Goal: Information Seeking & Learning: Learn about a topic

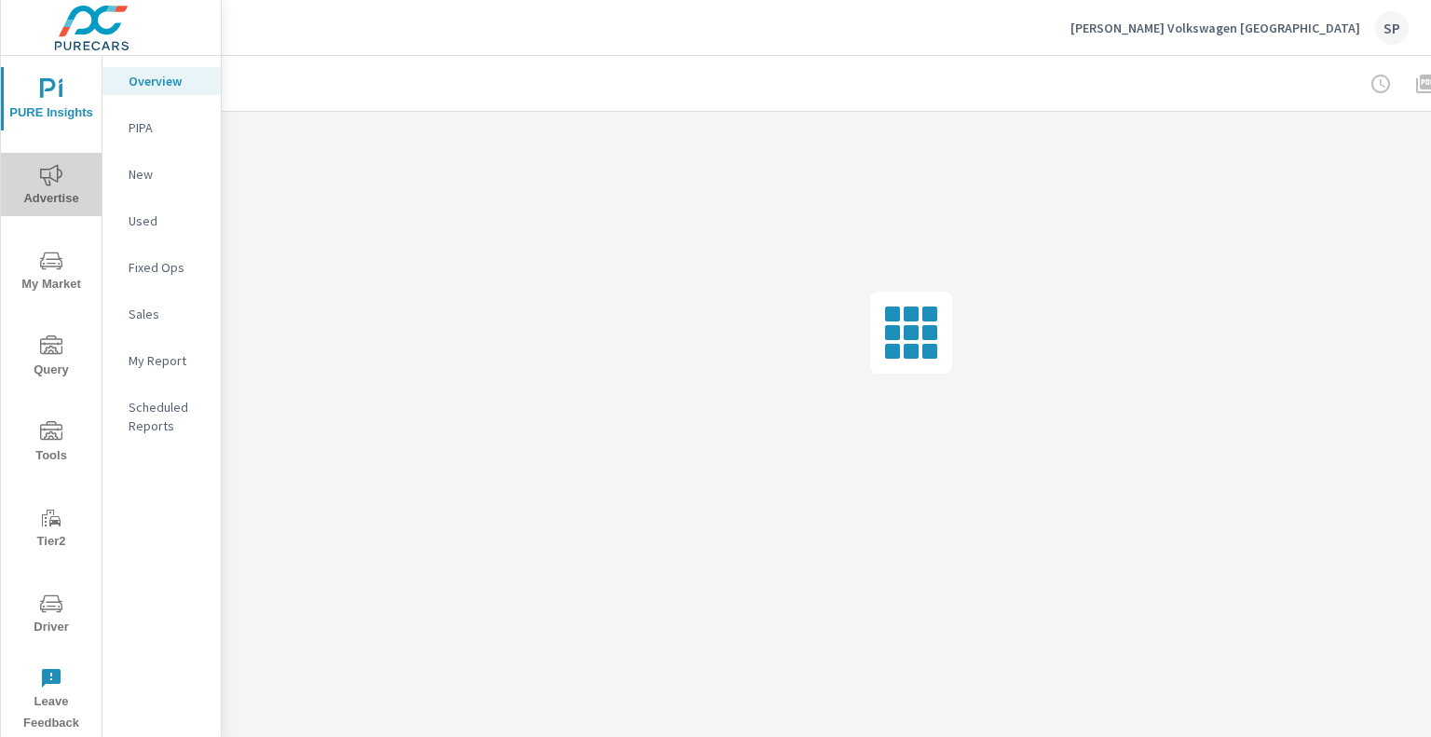
click at [56, 185] on icon "nav menu" at bounding box center [51, 175] width 22 height 22
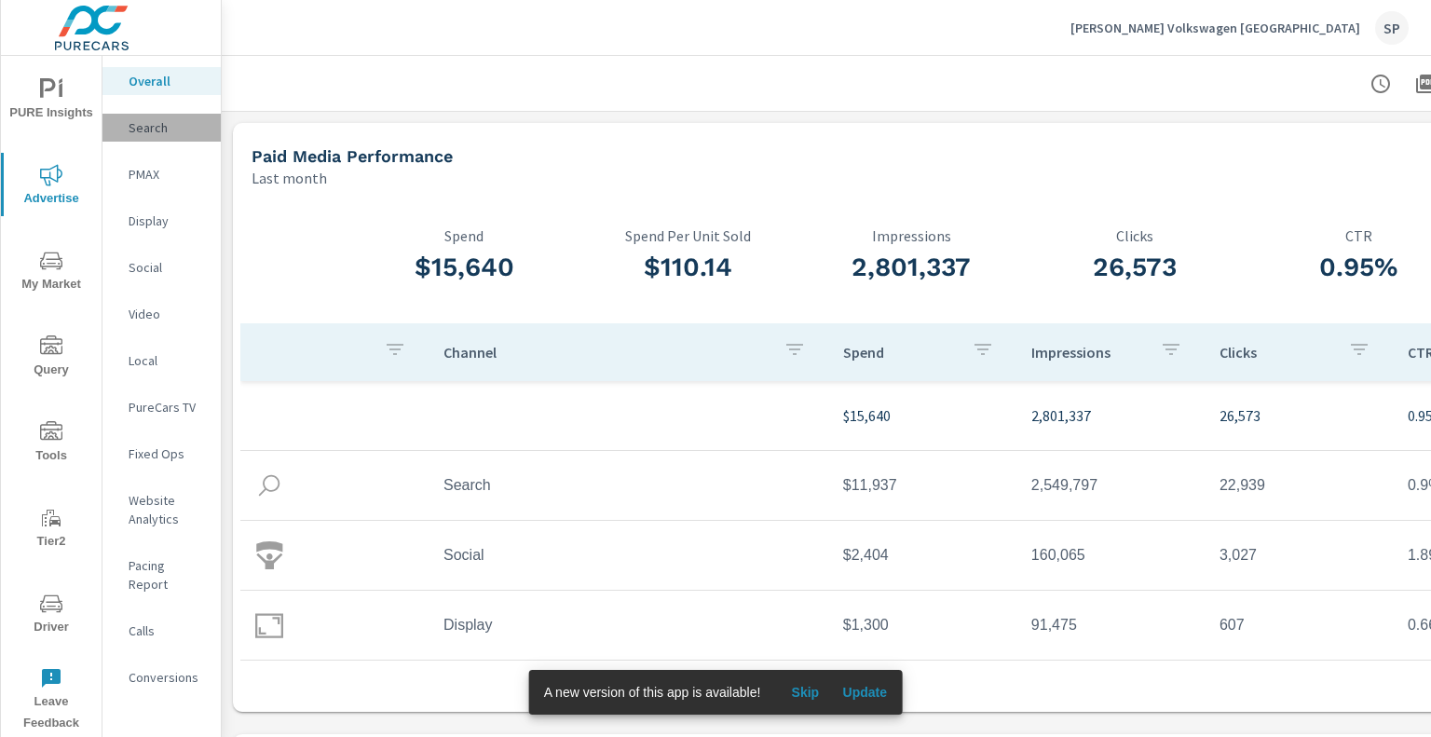
click at [179, 126] on p "Search" at bounding box center [167, 127] width 77 height 19
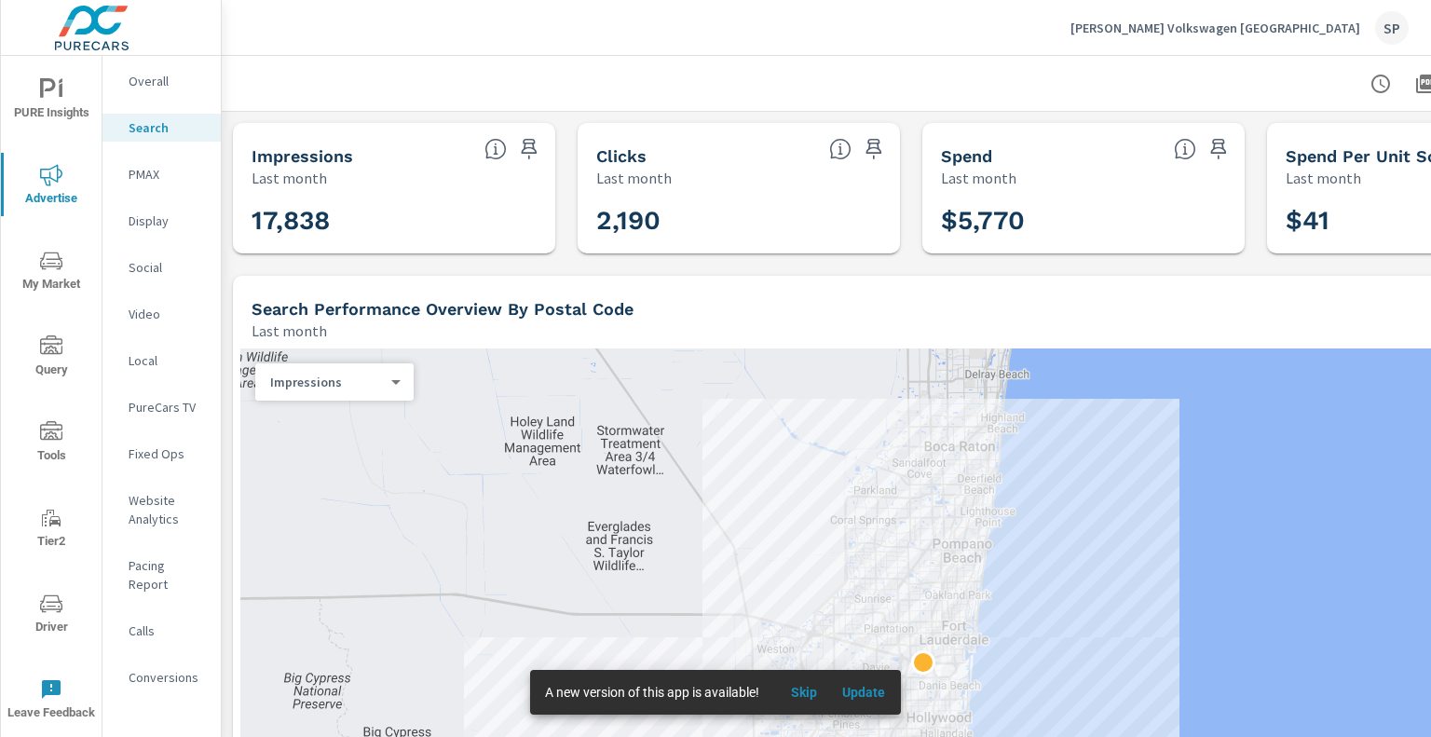
scroll to position [138, 0]
click at [1393, 84] on button "button" at bounding box center [1380, 83] width 37 height 37
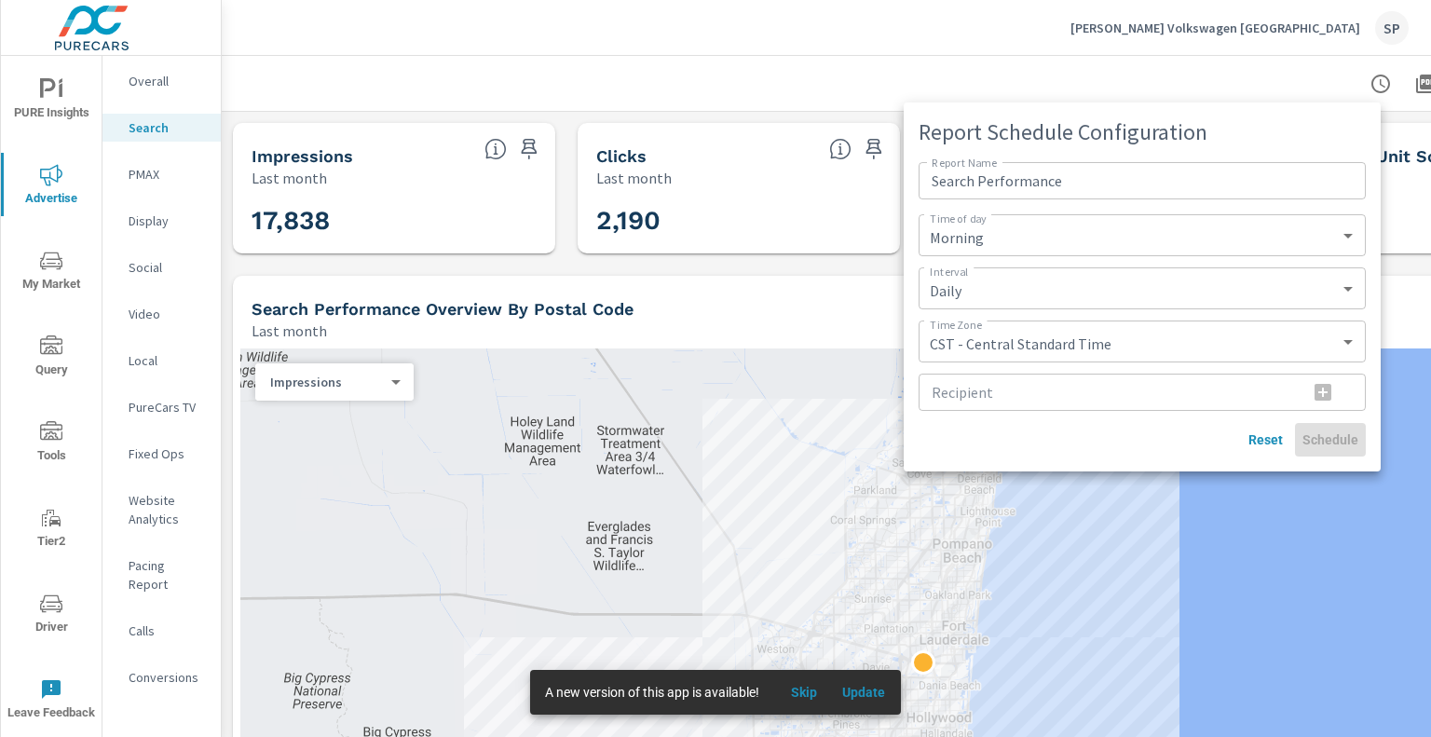
click at [544, 51] on div at bounding box center [715, 368] width 1431 height 737
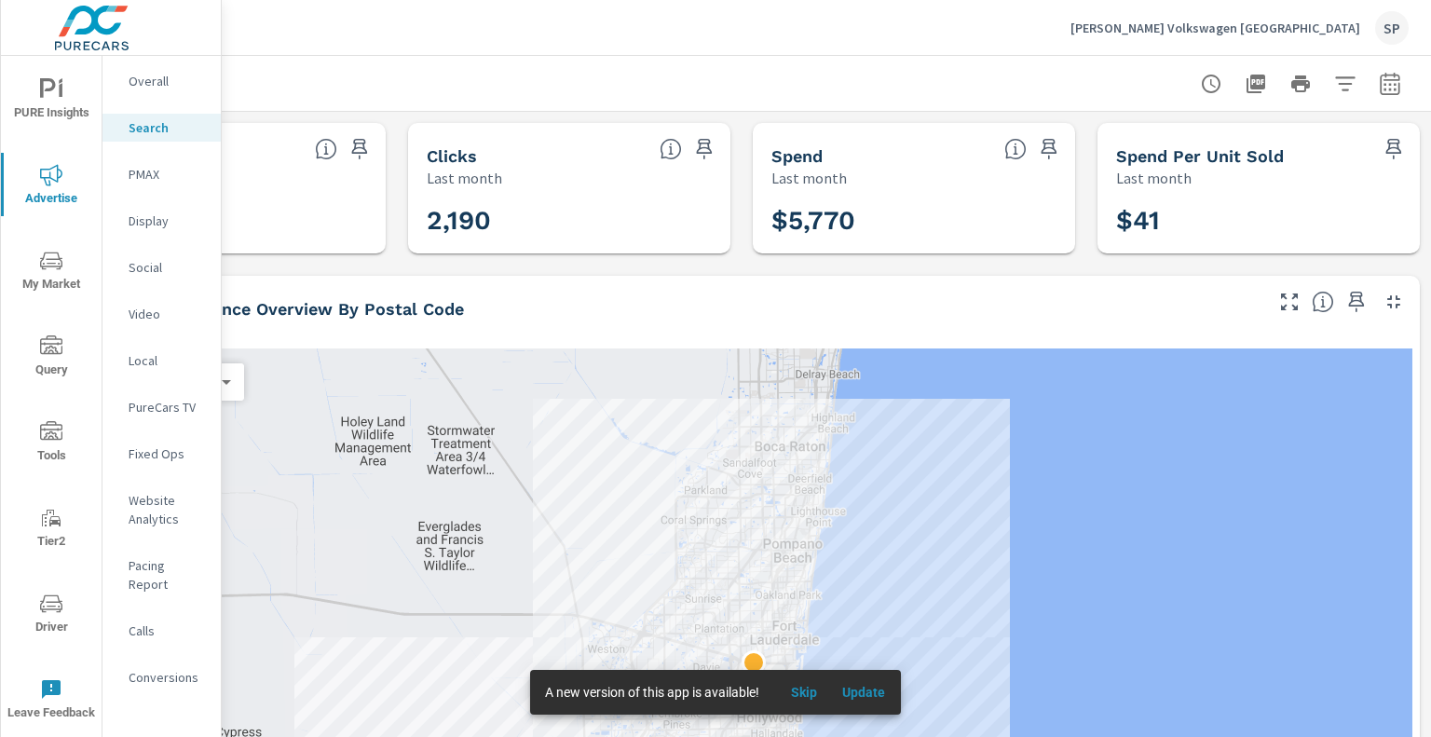
scroll to position [0, 183]
click at [1384, 91] on icon "button" at bounding box center [1390, 84] width 22 height 22
select select "Last month"
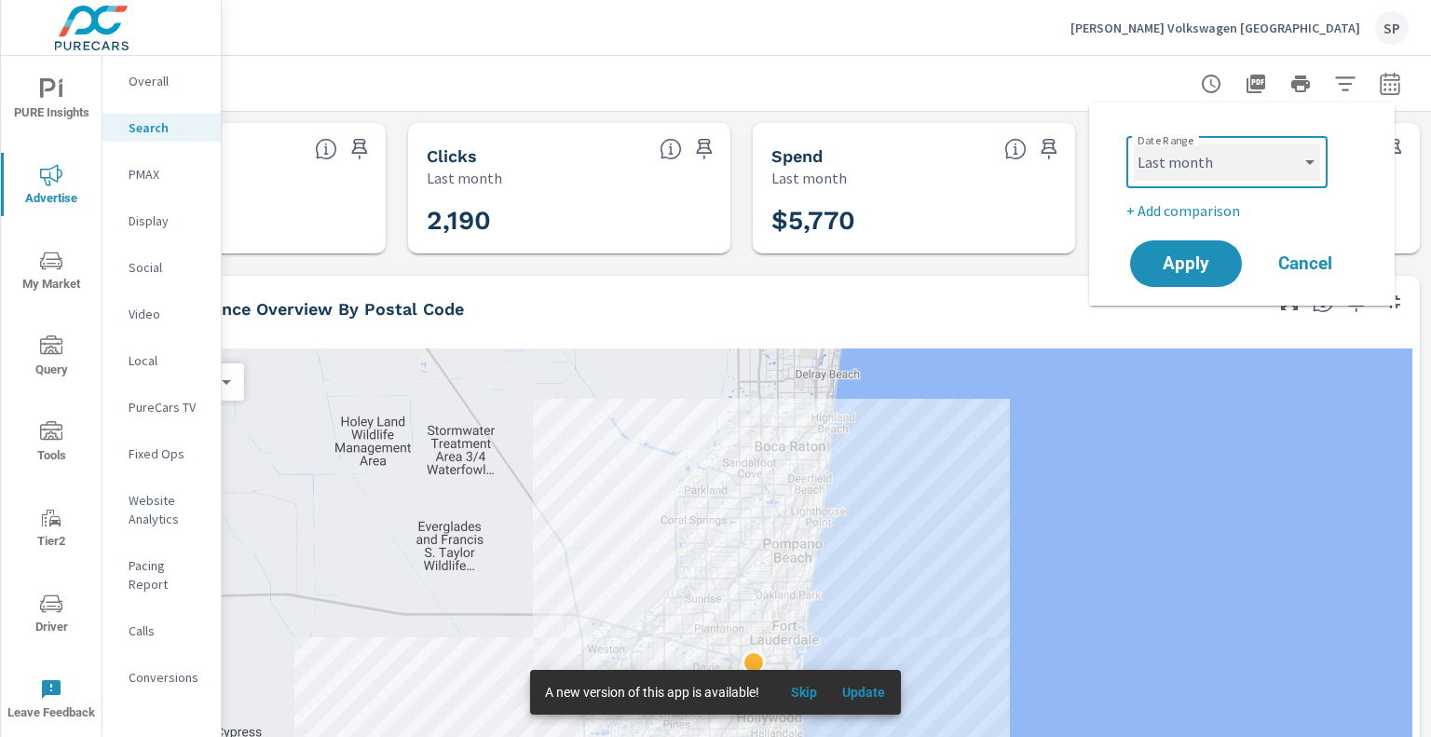
click at [1142, 162] on select "Custom Yesterday Last week Last 7 days Last 14 days Last 30 days Last 45 days L…" at bounding box center [1227, 162] width 186 height 37
click at [1134, 144] on select "Custom Yesterday Last week Last 7 days Last 14 days Last 30 days Last 45 days L…" at bounding box center [1227, 162] width 186 height 37
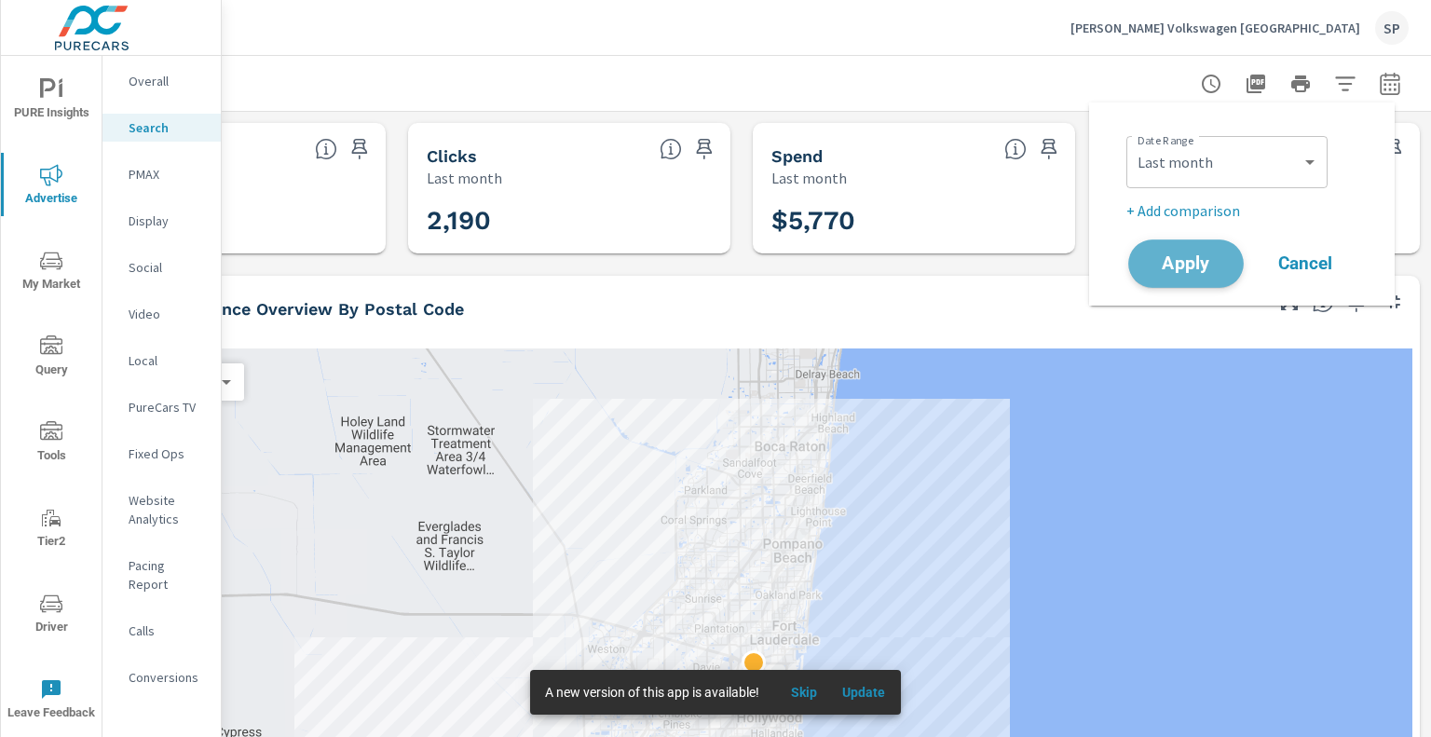
click at [1195, 260] on span "Apply" at bounding box center [1186, 264] width 76 height 18
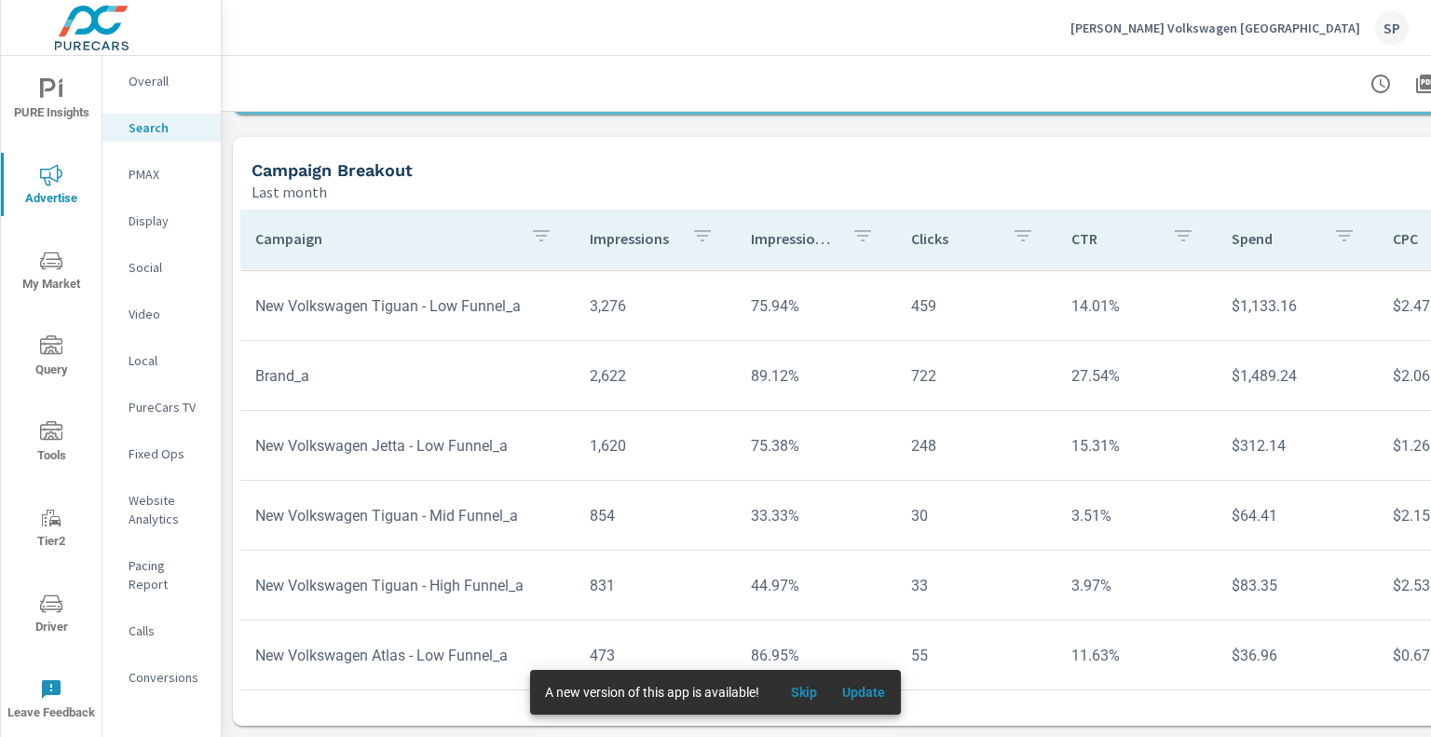
scroll to position [1376, 0]
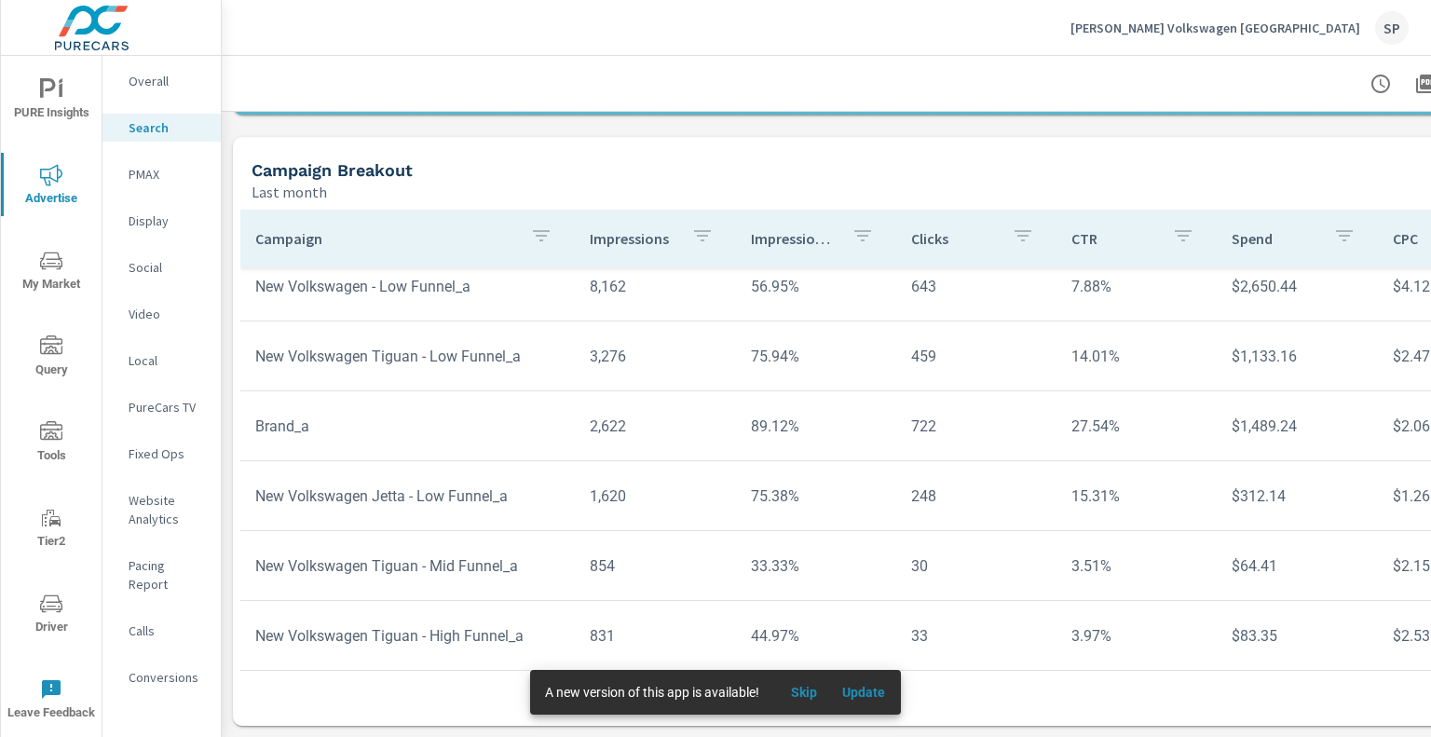
scroll to position [152, 0]
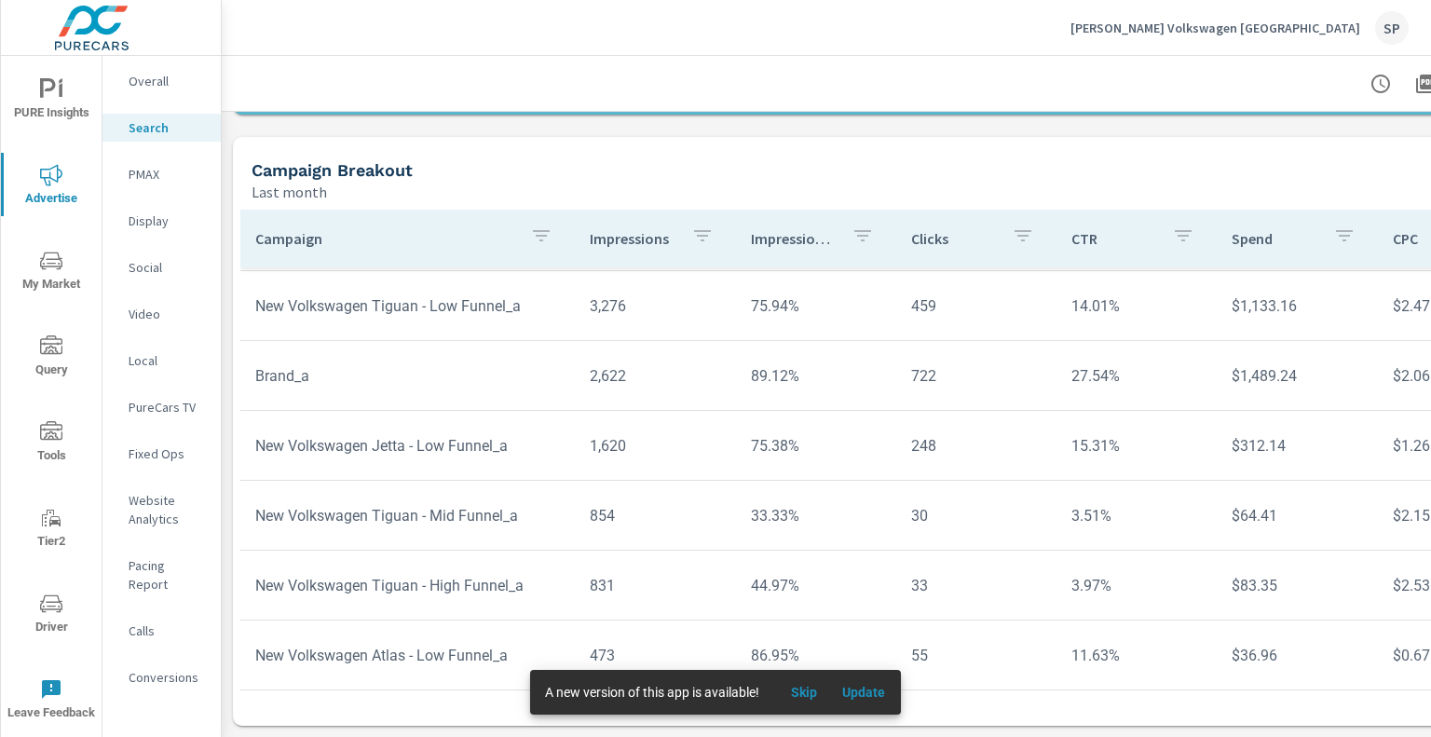
click at [856, 692] on span "Update" at bounding box center [864, 692] width 45 height 17
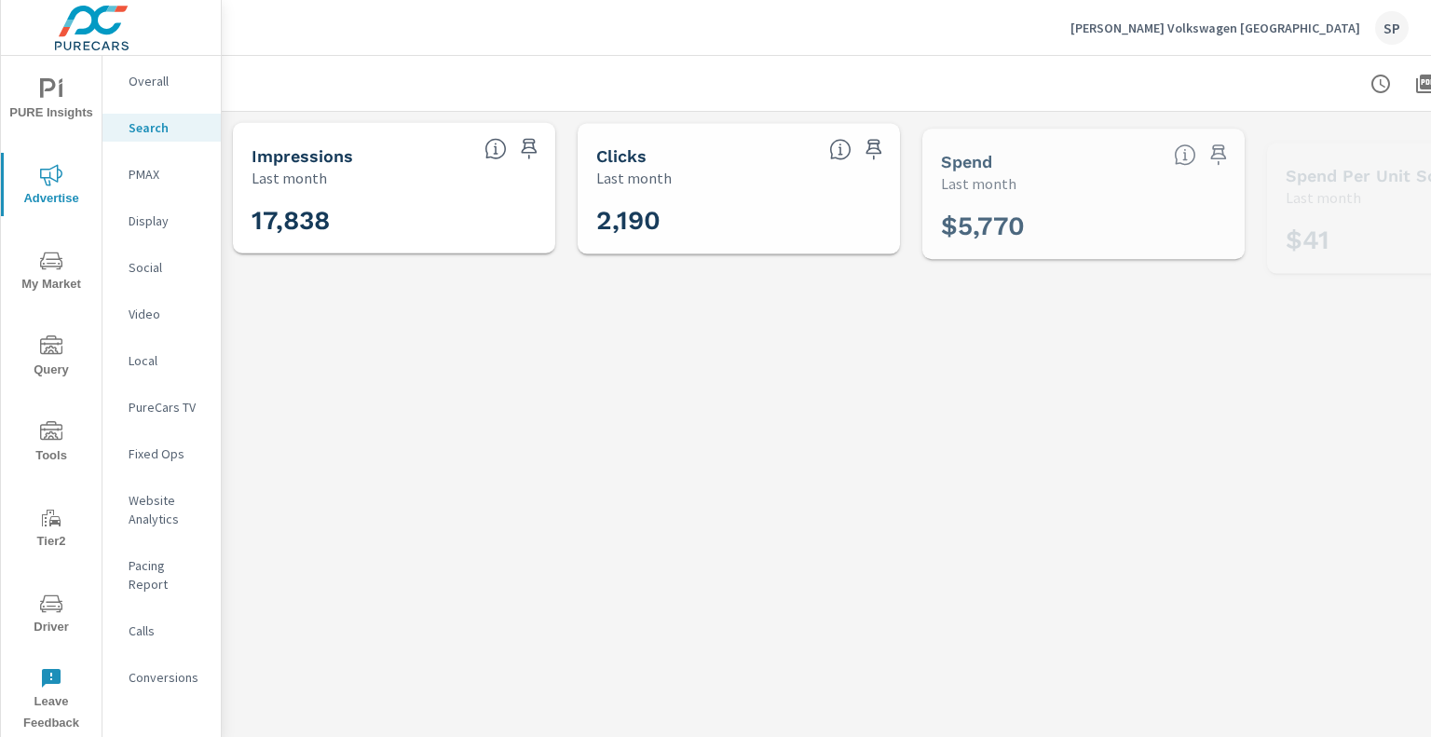
scroll to position [138, 0]
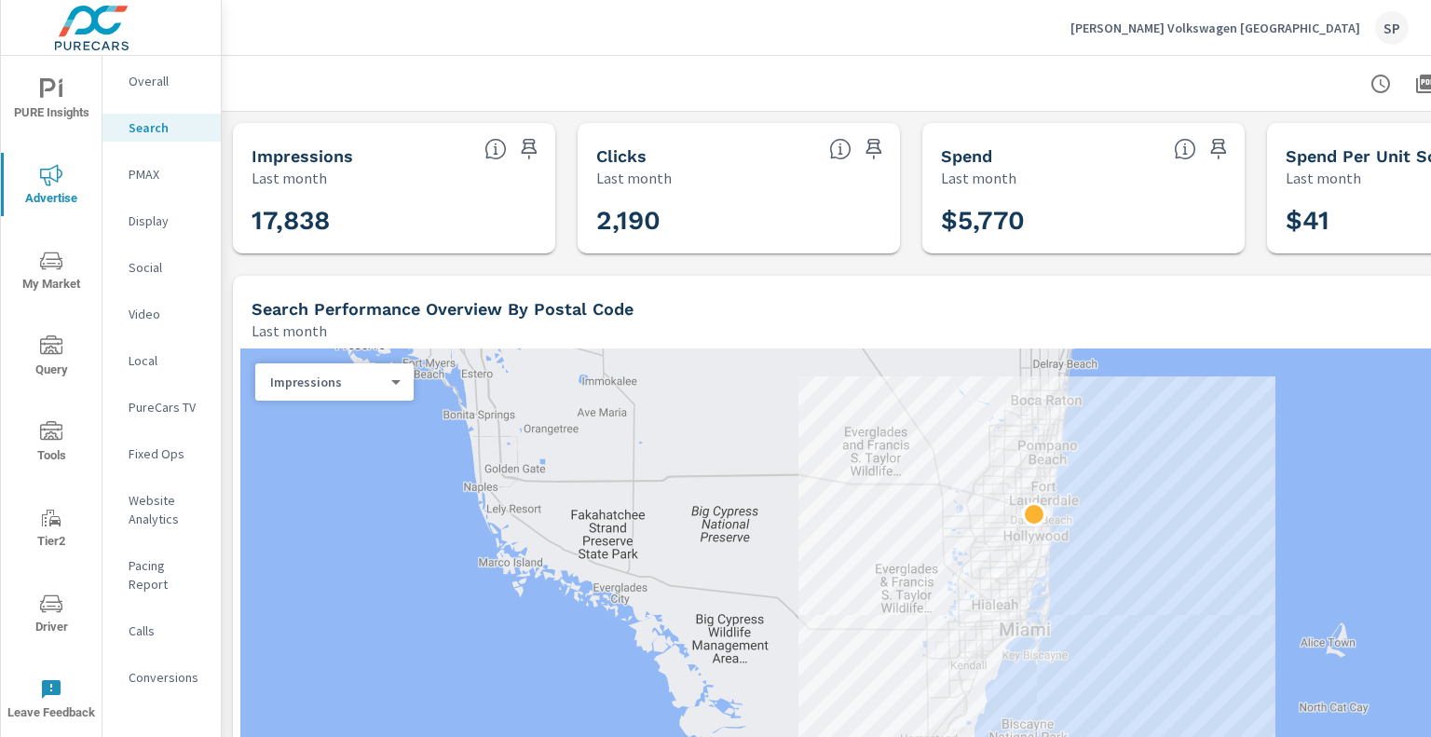
scroll to position [0, 183]
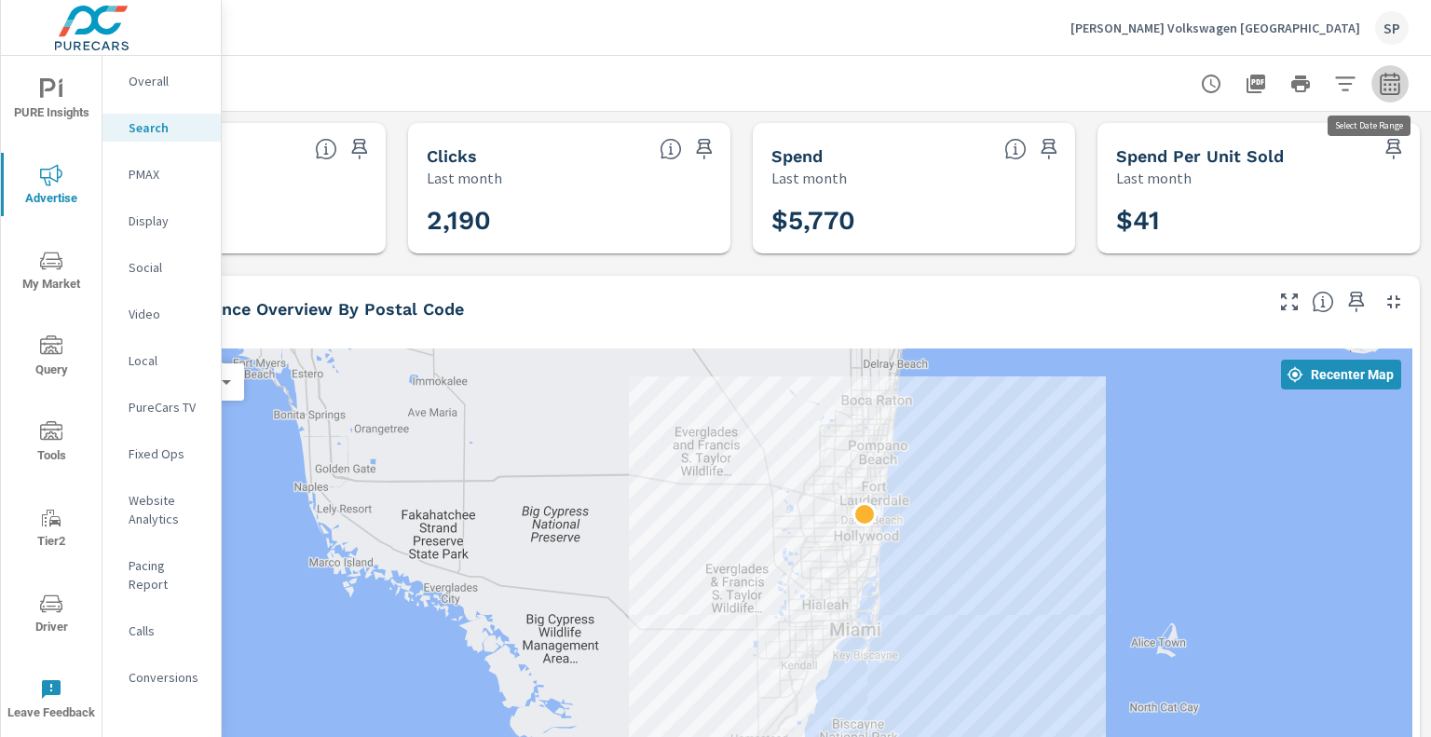
click at [1380, 75] on icon "button" at bounding box center [1390, 83] width 20 height 22
select select "Last month"
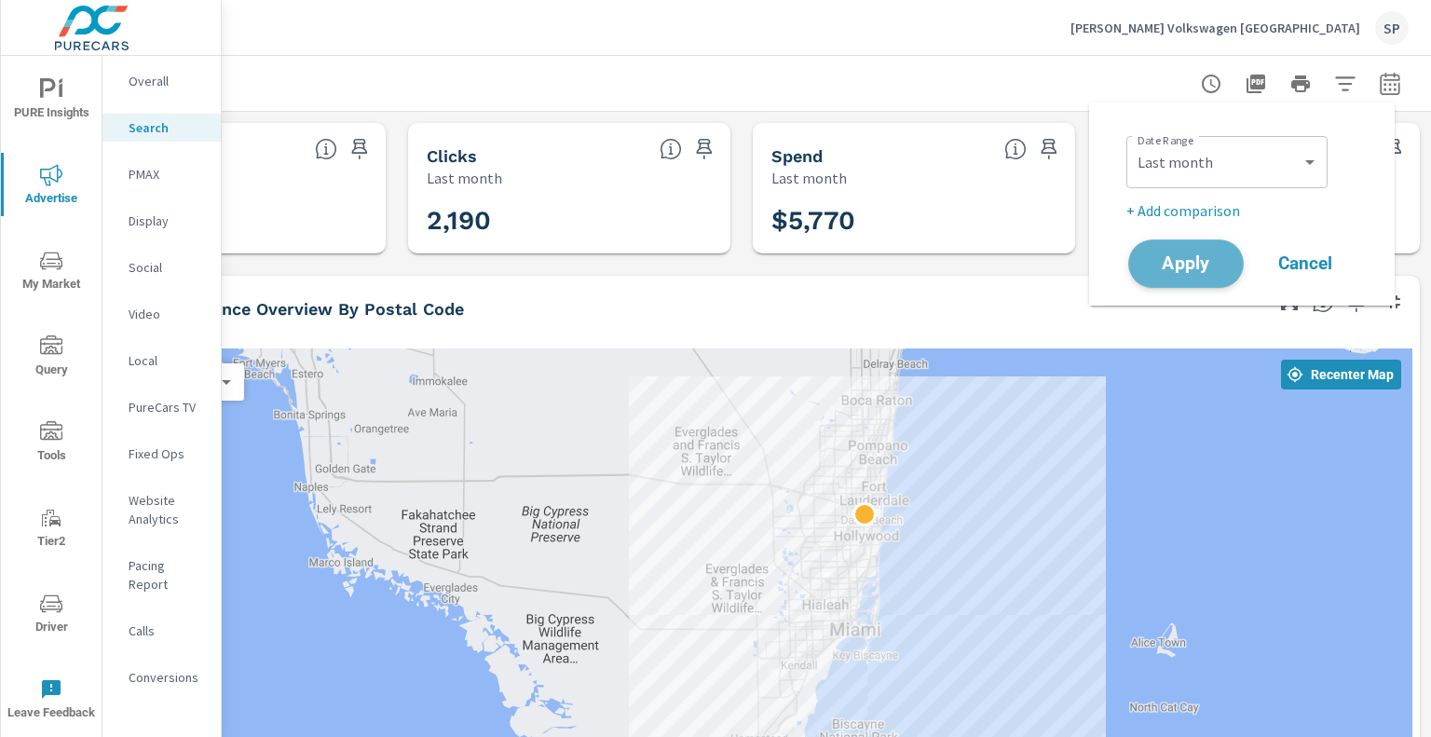
click at [1185, 271] on span "Apply" at bounding box center [1186, 264] width 76 height 18
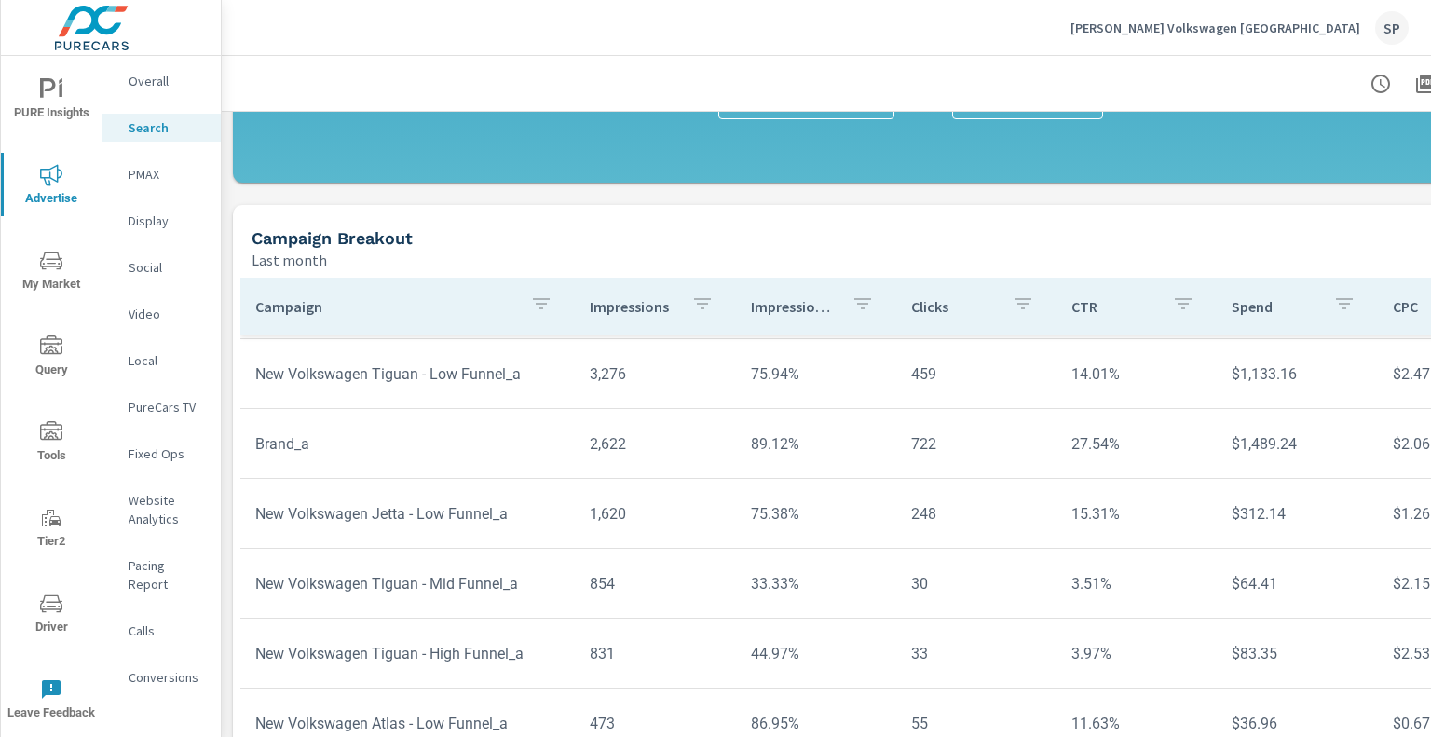
scroll to position [1376, 0]
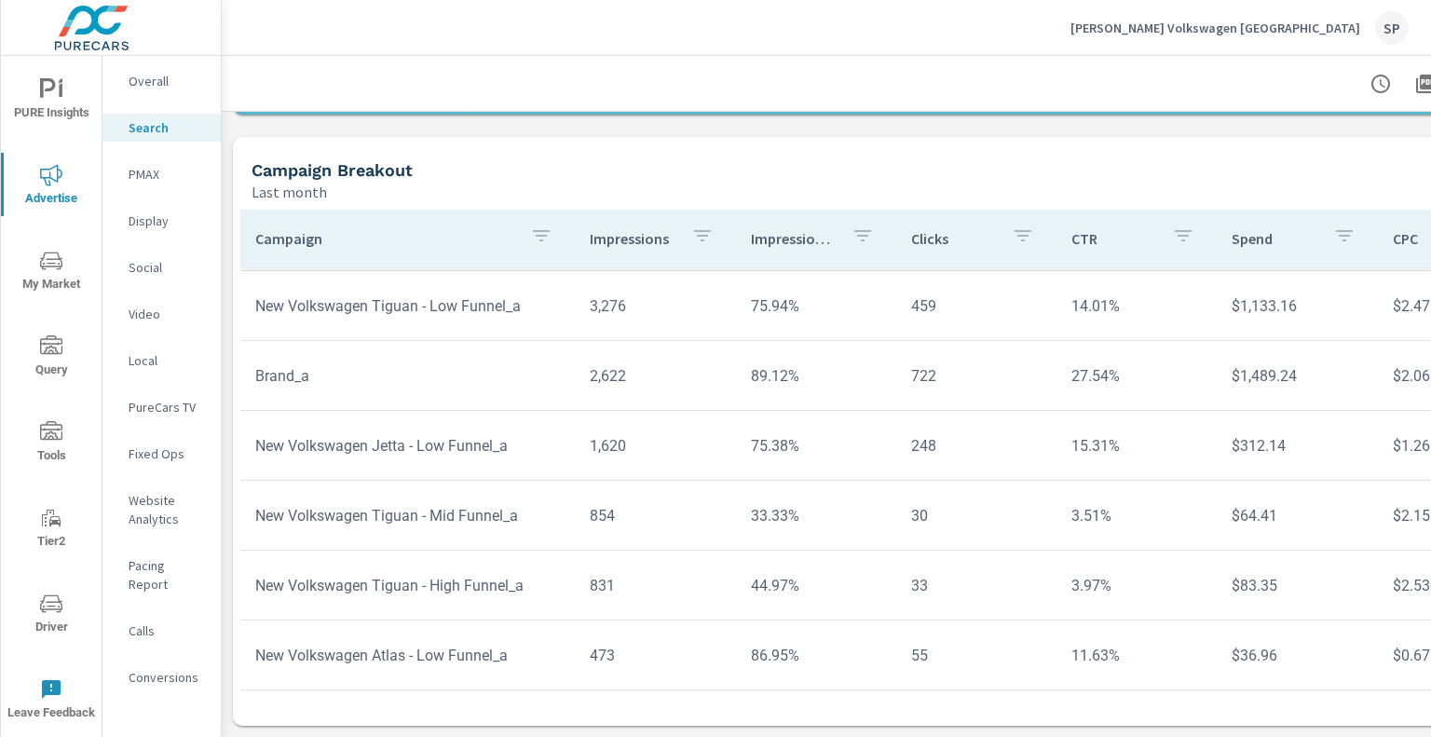
scroll to position [152, 0]
click at [82, 22] on img at bounding box center [92, 28] width 182 height 75
click at [52, 75] on button "PURE Insights" at bounding box center [51, 98] width 101 height 63
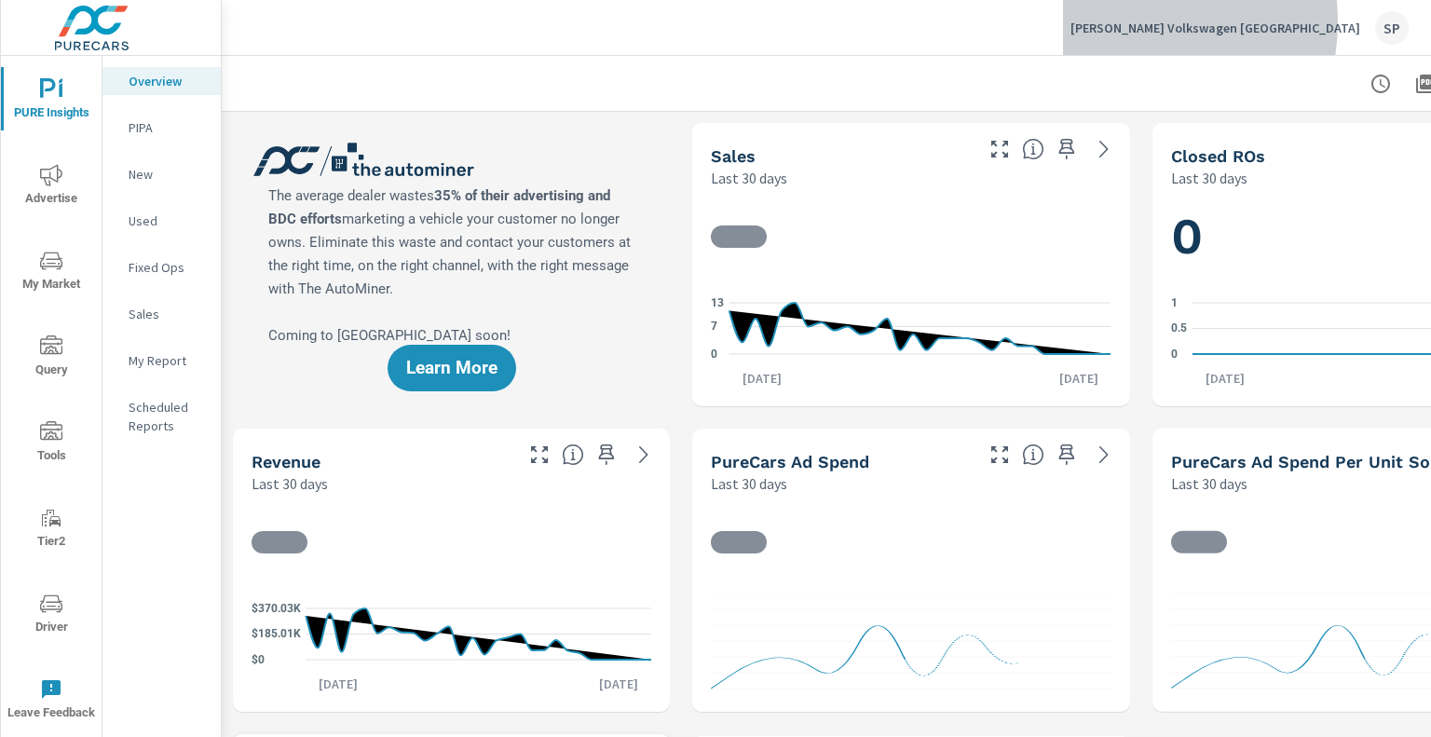
click at [1203, 22] on p "Gunther Volkswagen Fort Lauderdale" at bounding box center [1216, 28] width 290 height 17
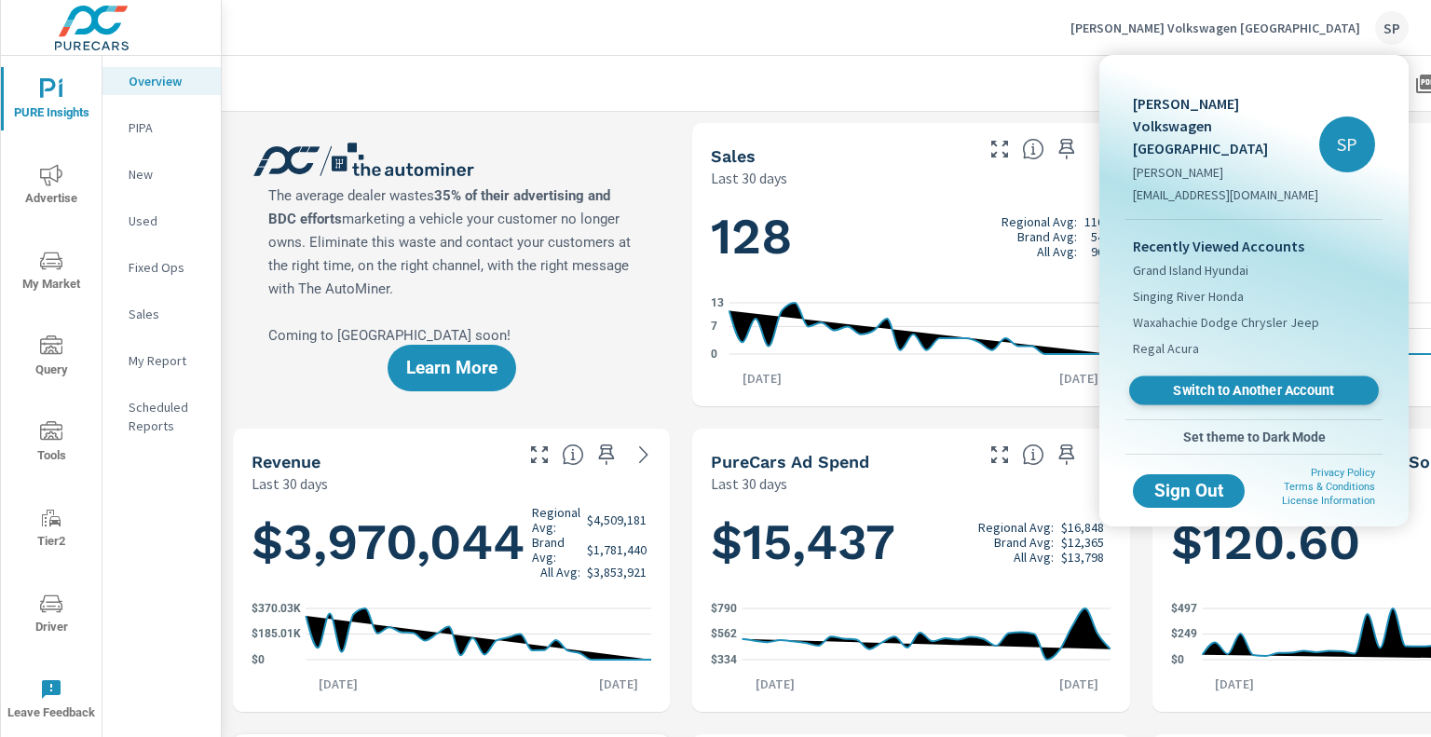
click at [1223, 382] on span "Switch to Another Account" at bounding box center [1254, 391] width 228 height 18
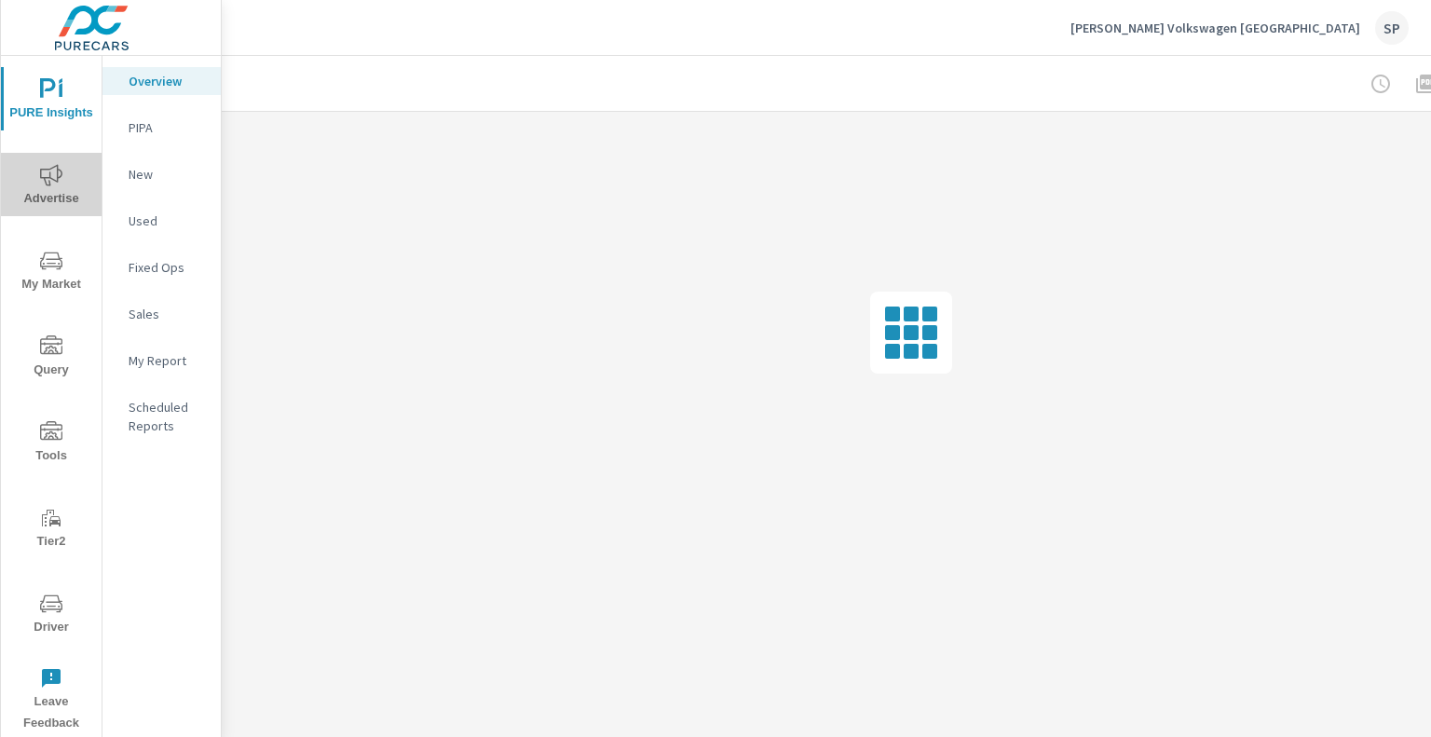
click at [50, 190] on span "Advertise" at bounding box center [51, 187] width 89 height 46
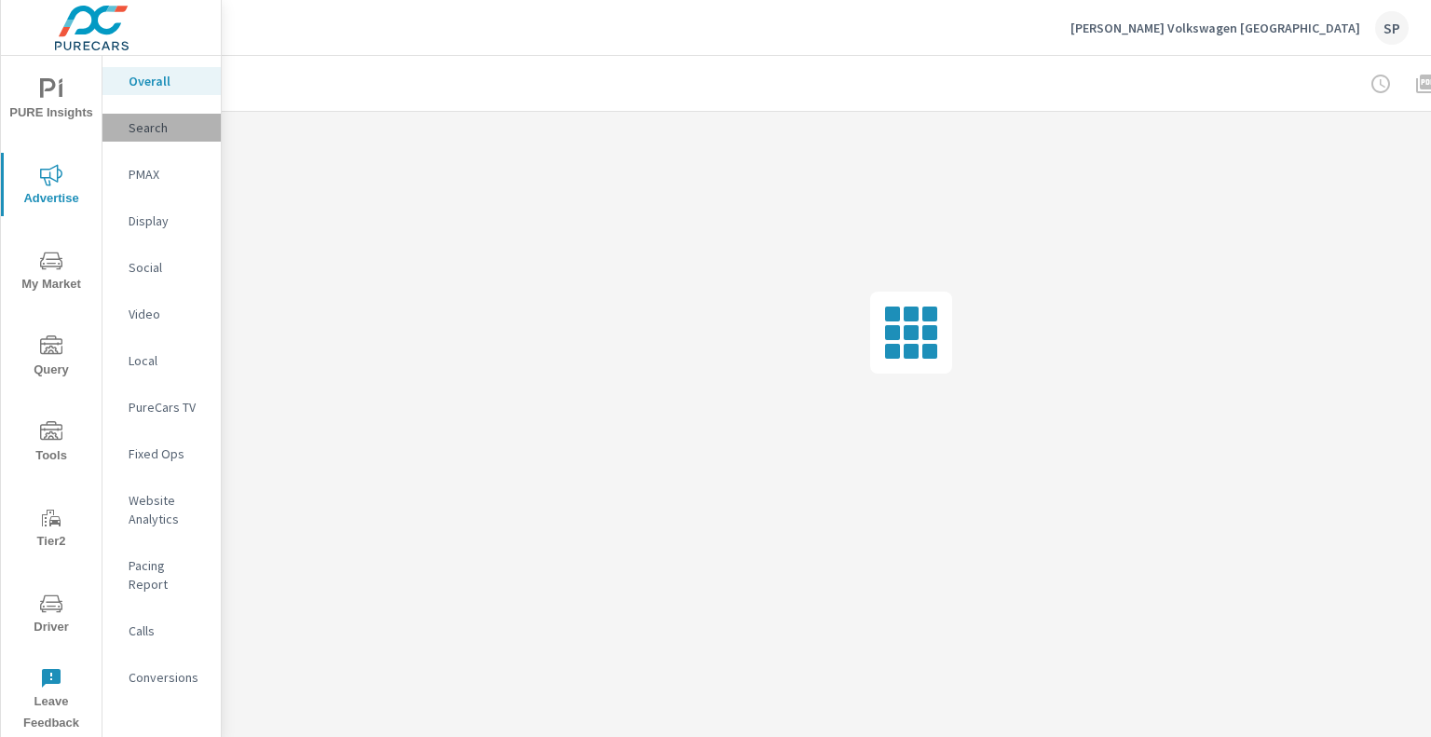
click at [179, 130] on p "Search" at bounding box center [167, 127] width 77 height 19
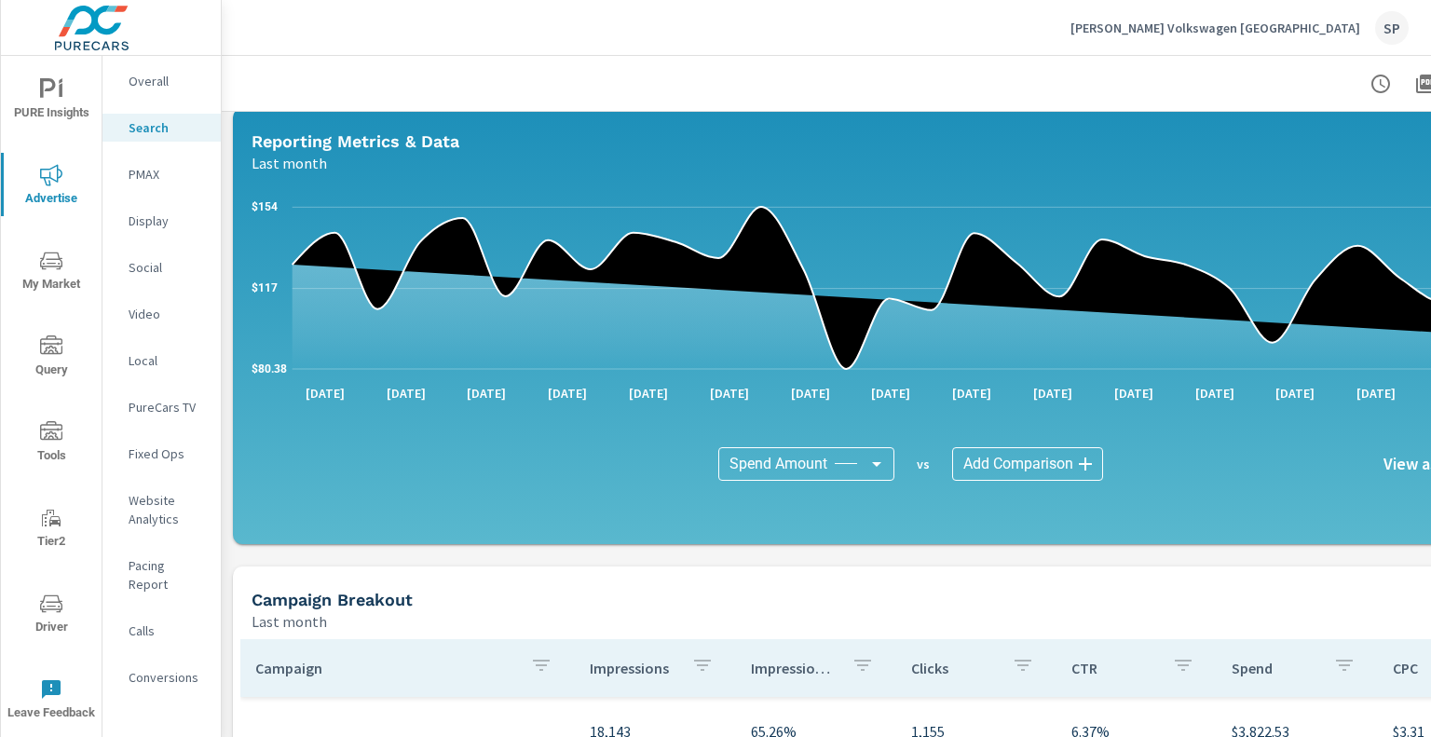
scroll to position [1376, 0]
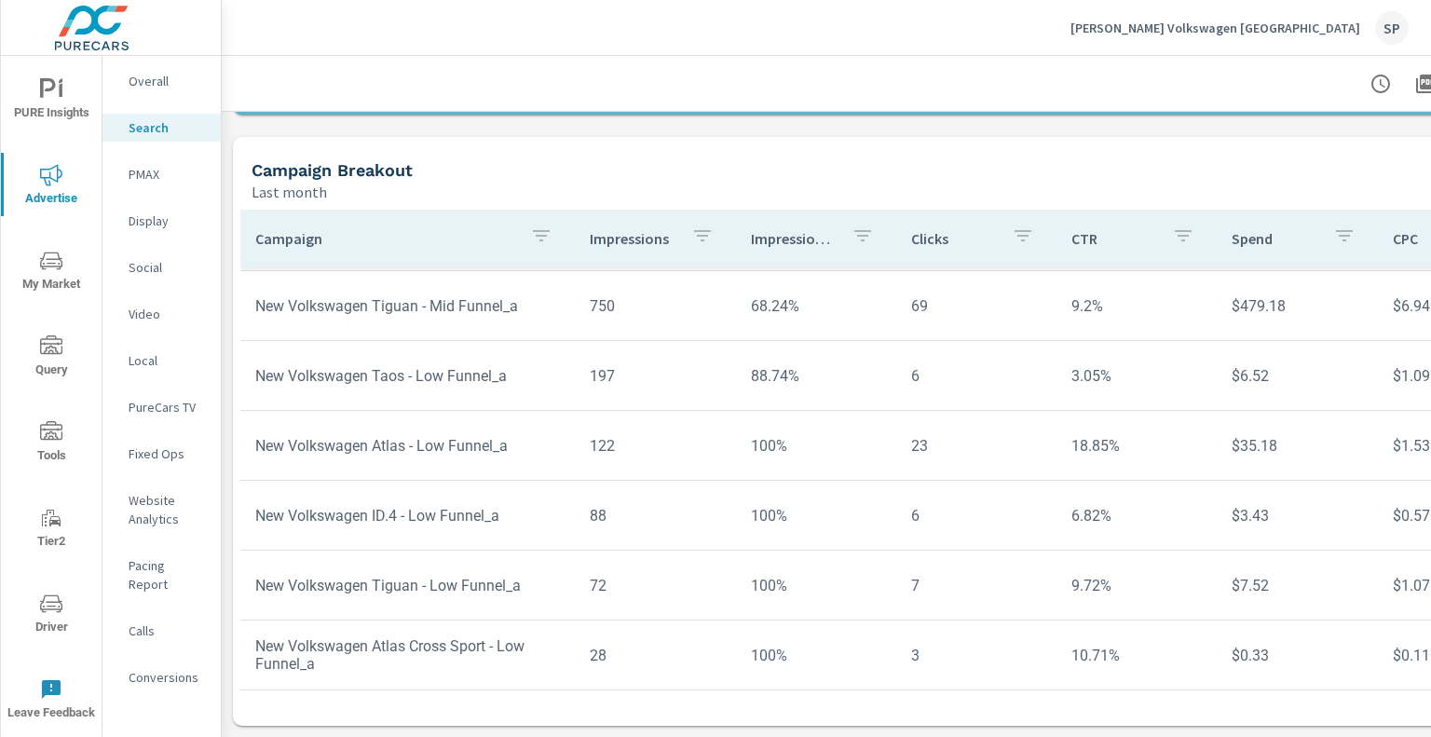
scroll to position [291, 0]
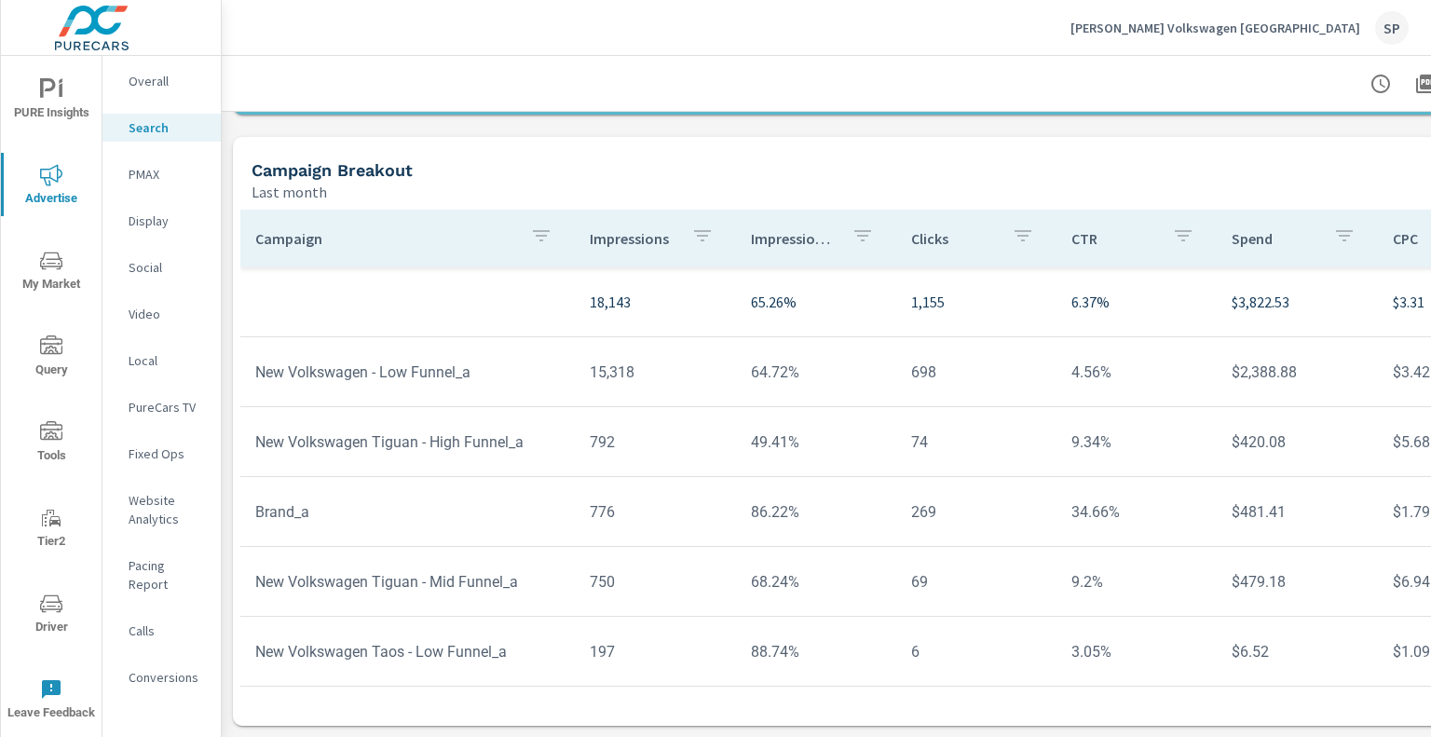
scroll to position [93, 0]
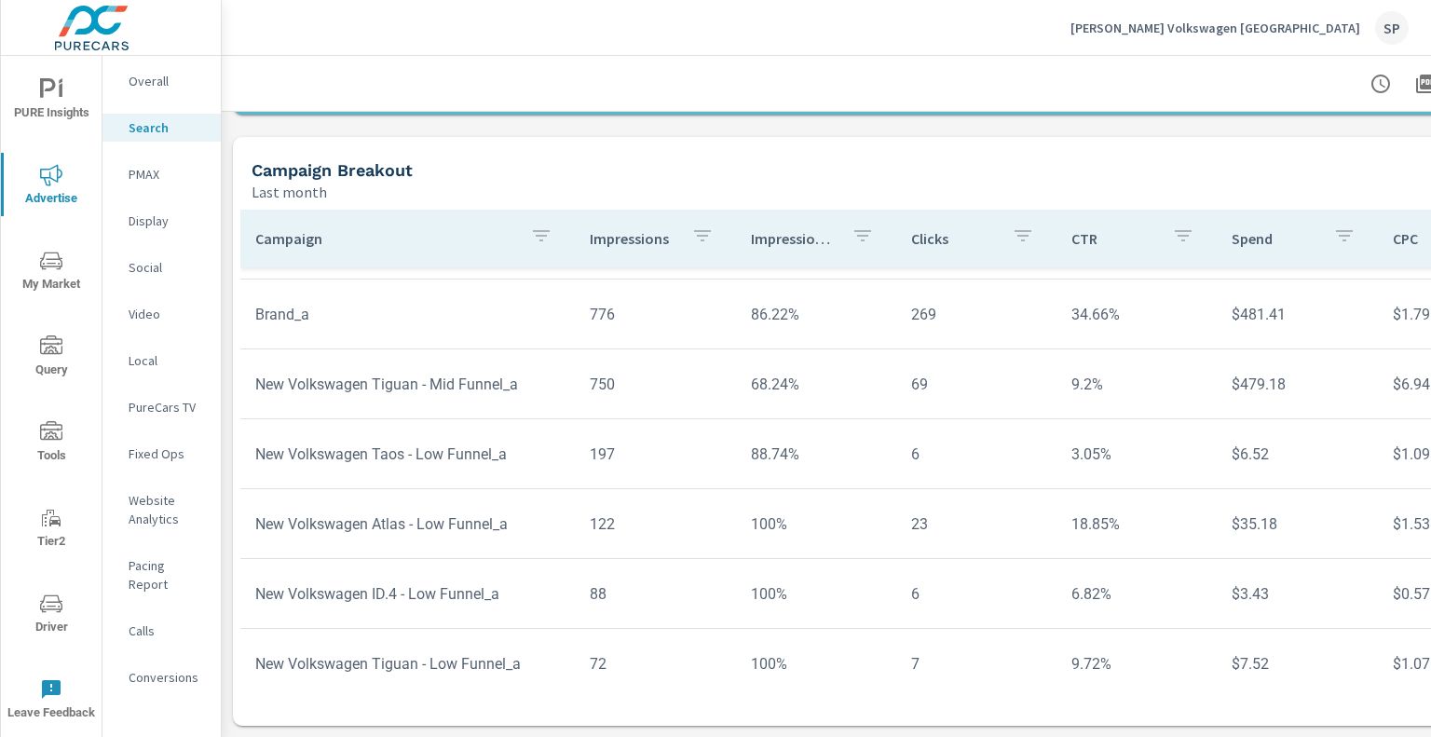
scroll to position [291, 0]
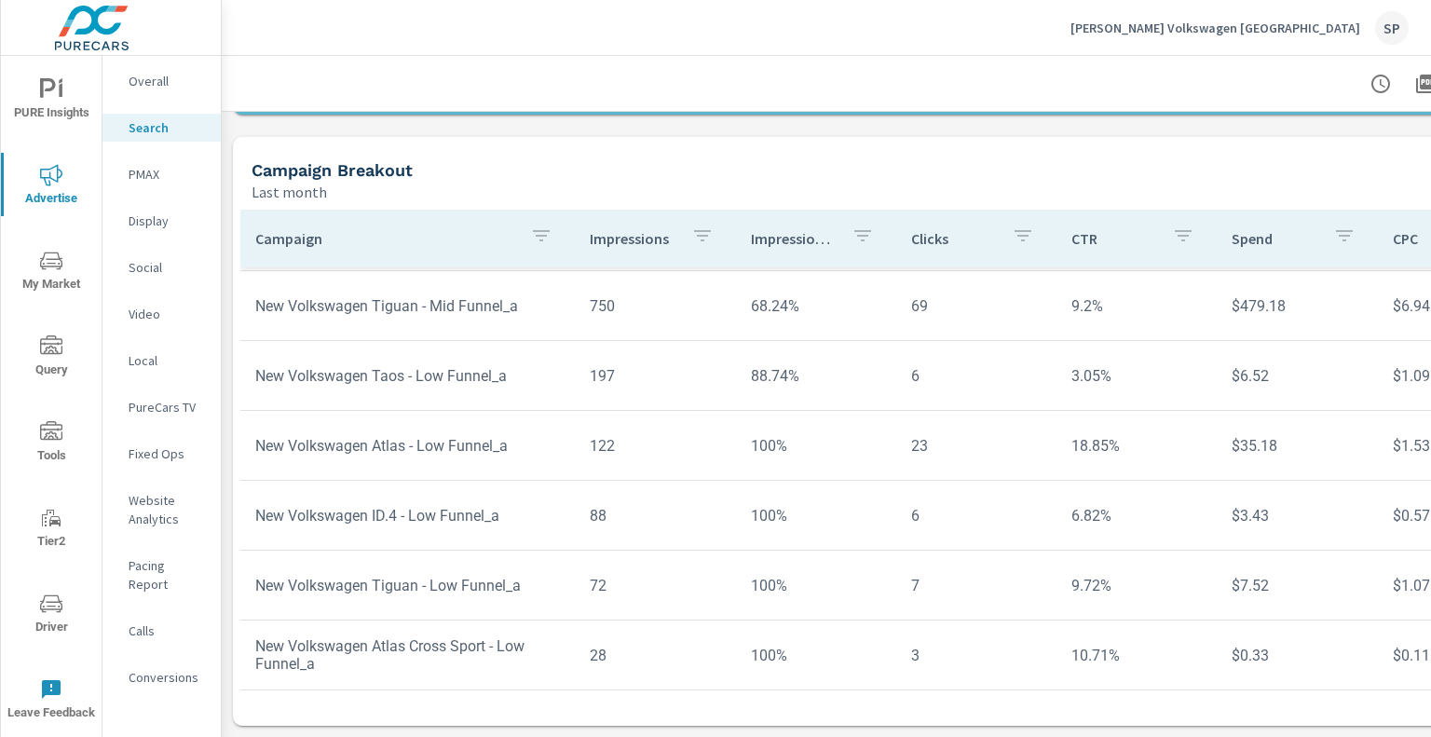
scroll to position [145, 0]
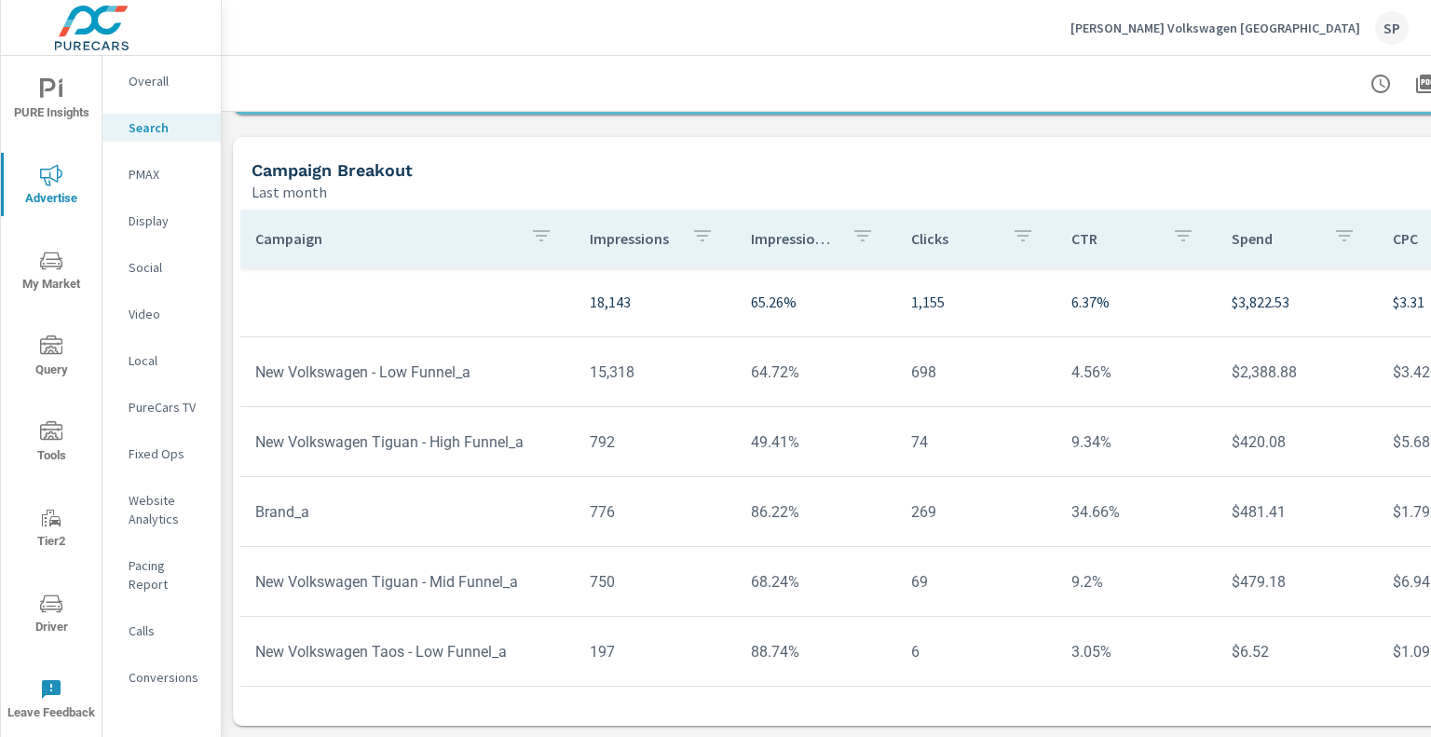
click at [1221, 33] on p "Gunther Volkswagen Daytona Beach" at bounding box center [1216, 28] width 290 height 17
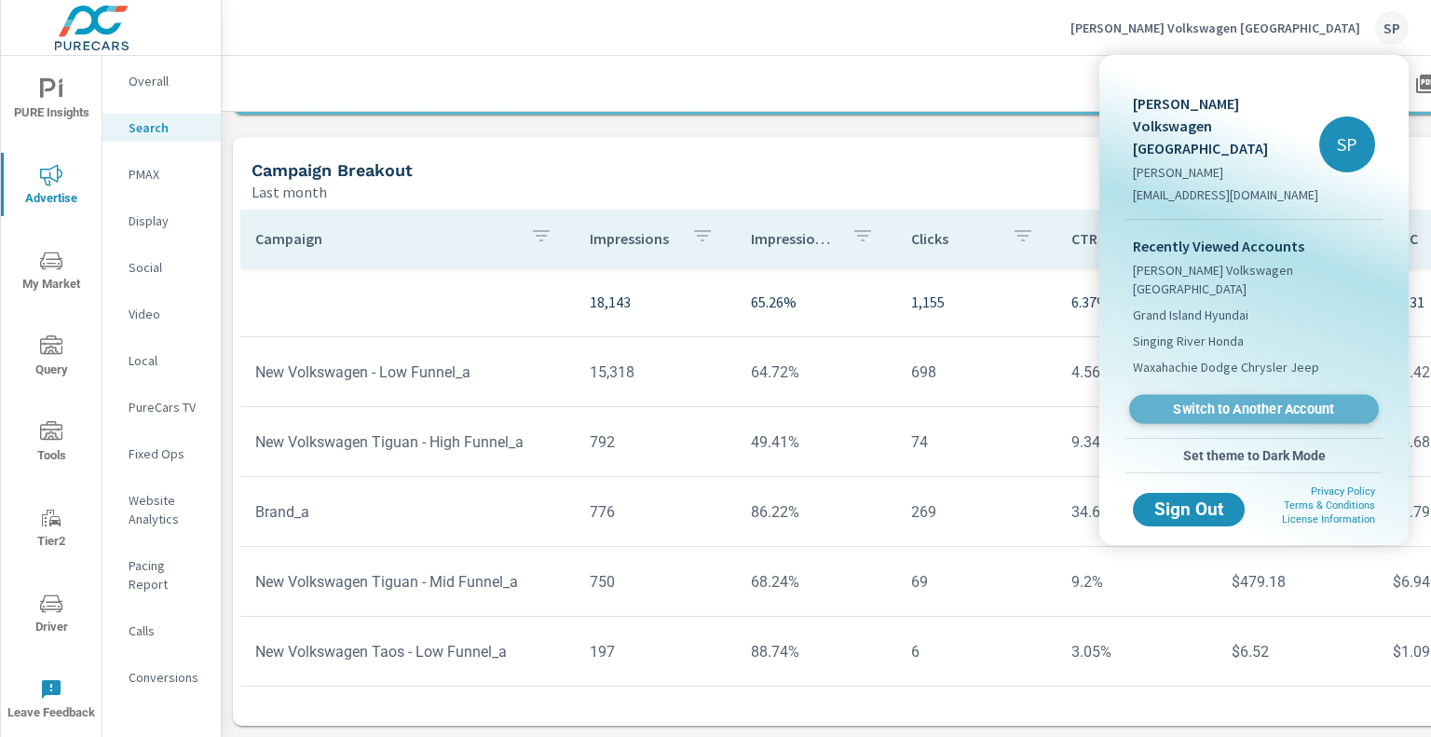
click at [1176, 401] on span "Switch to Another Account" at bounding box center [1254, 410] width 228 height 18
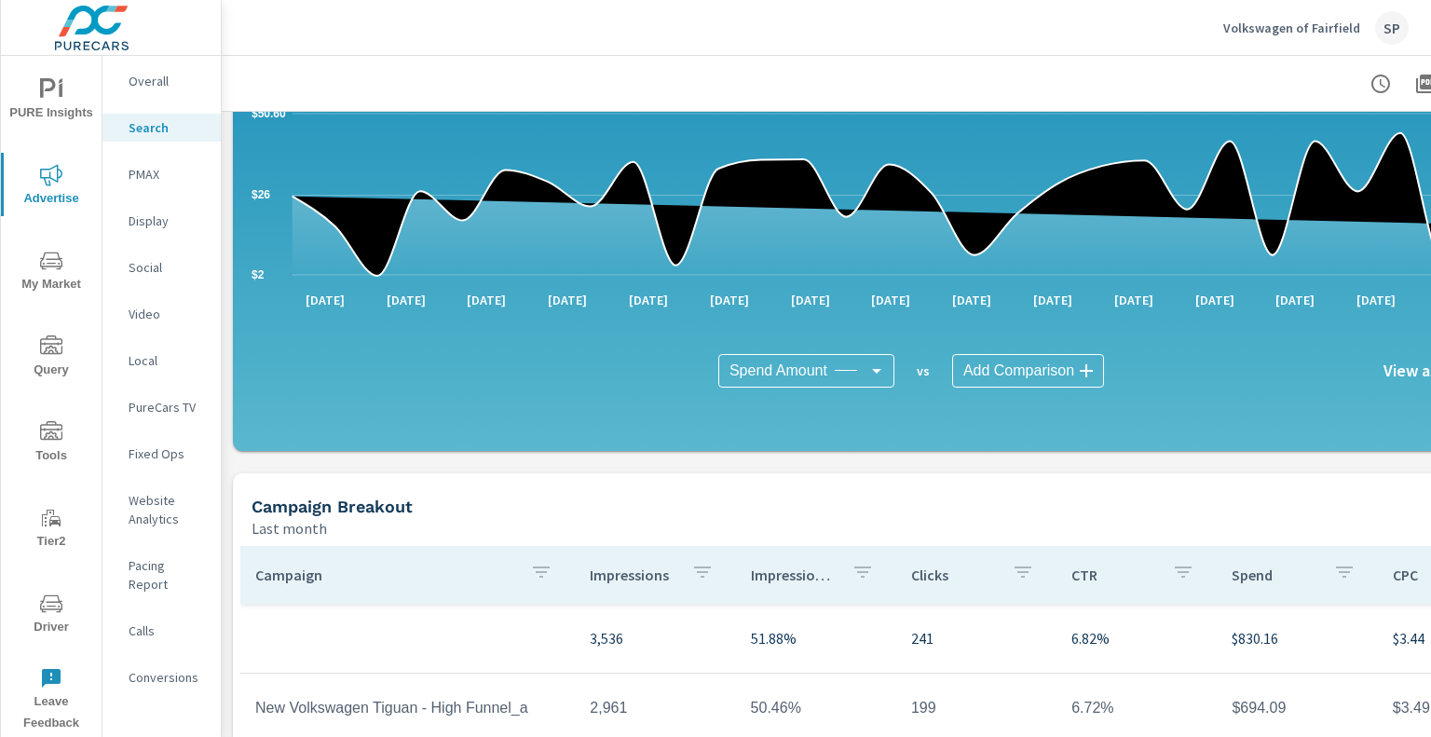
scroll to position [1376, 0]
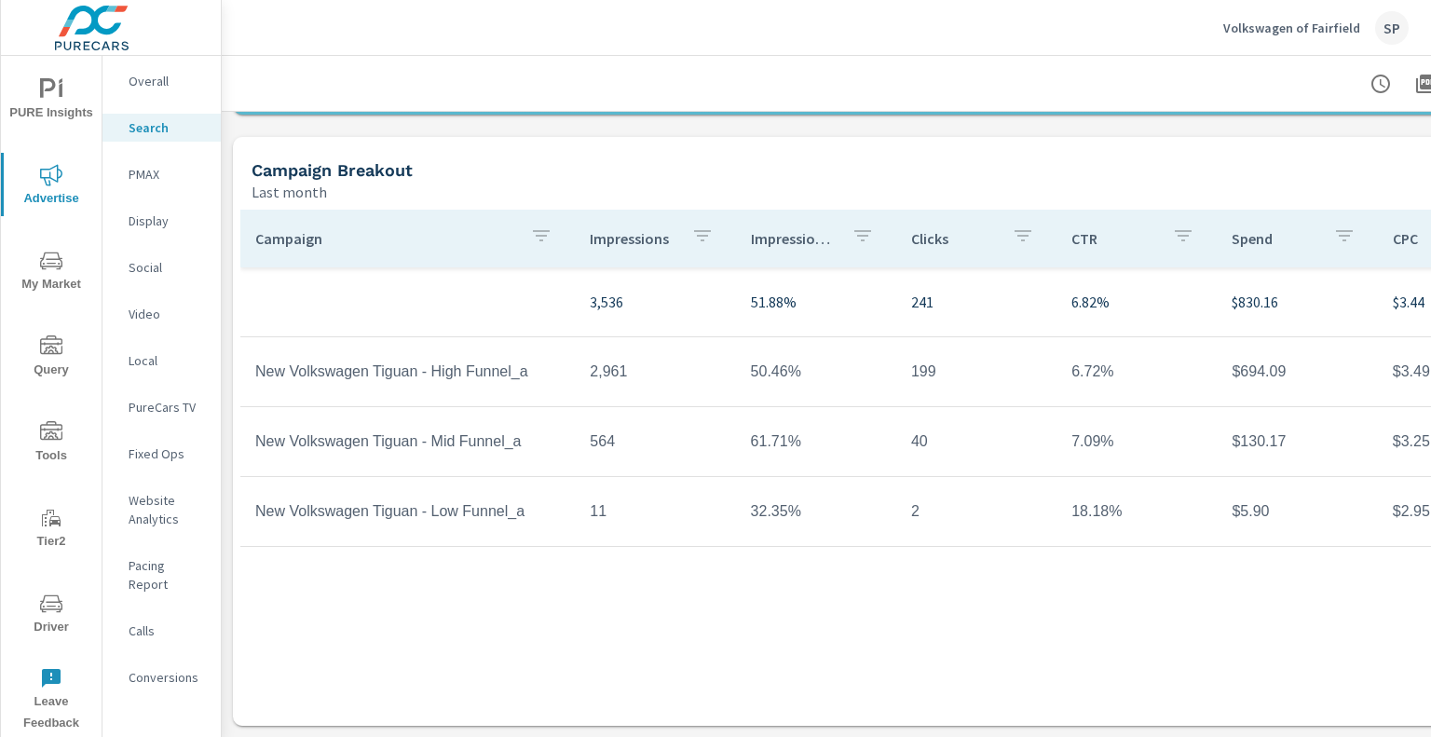
click at [1262, 29] on p "Volkswagen of Fairfield" at bounding box center [1292, 28] width 137 height 17
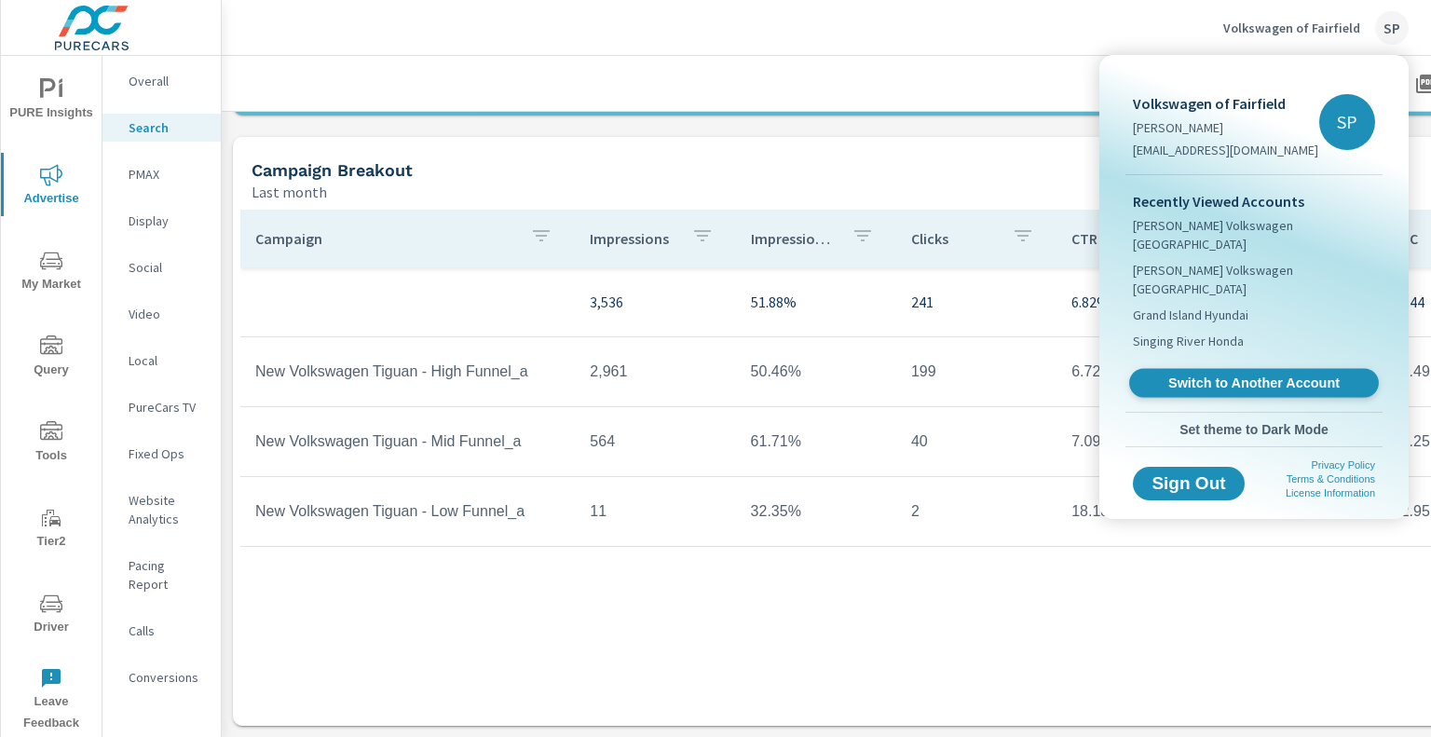
click at [1286, 375] on span "Switch to Another Account" at bounding box center [1254, 384] width 228 height 18
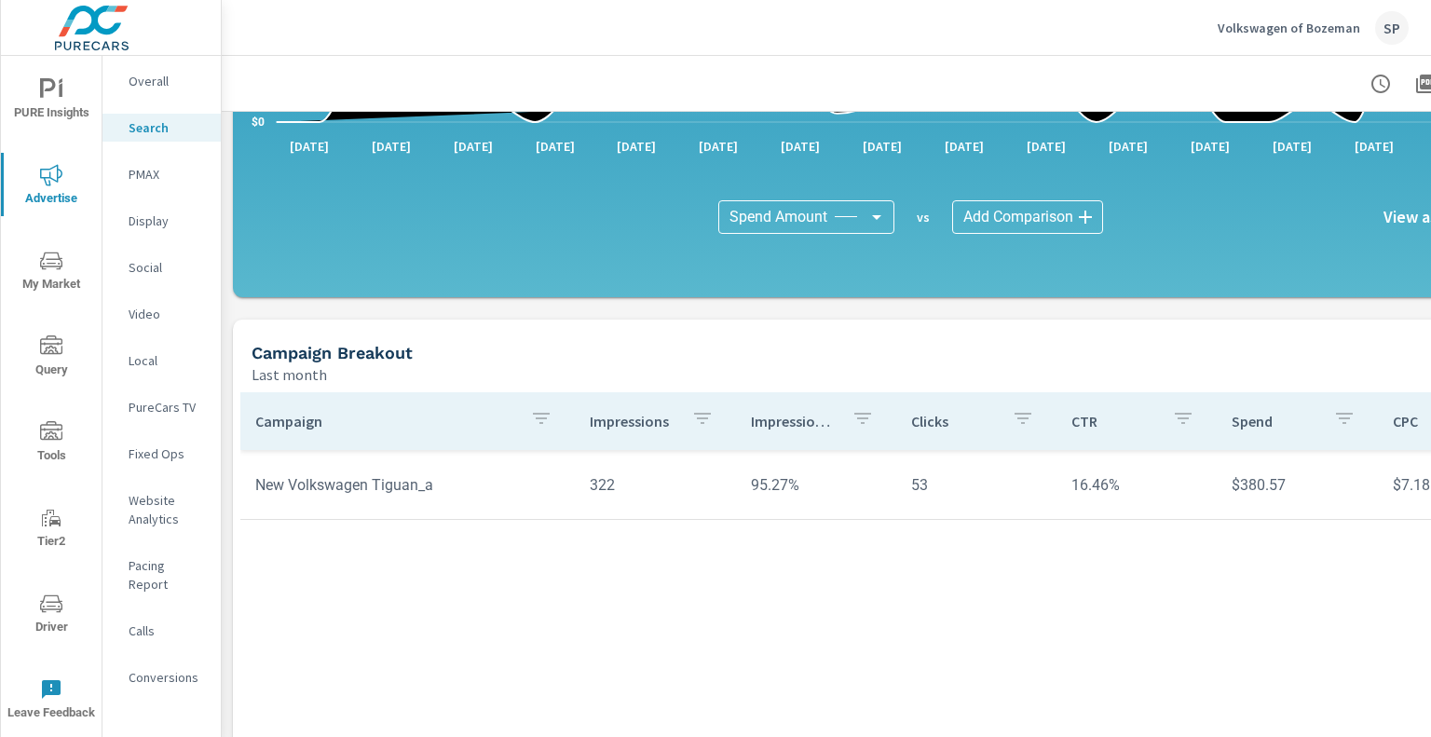
scroll to position [1376, 0]
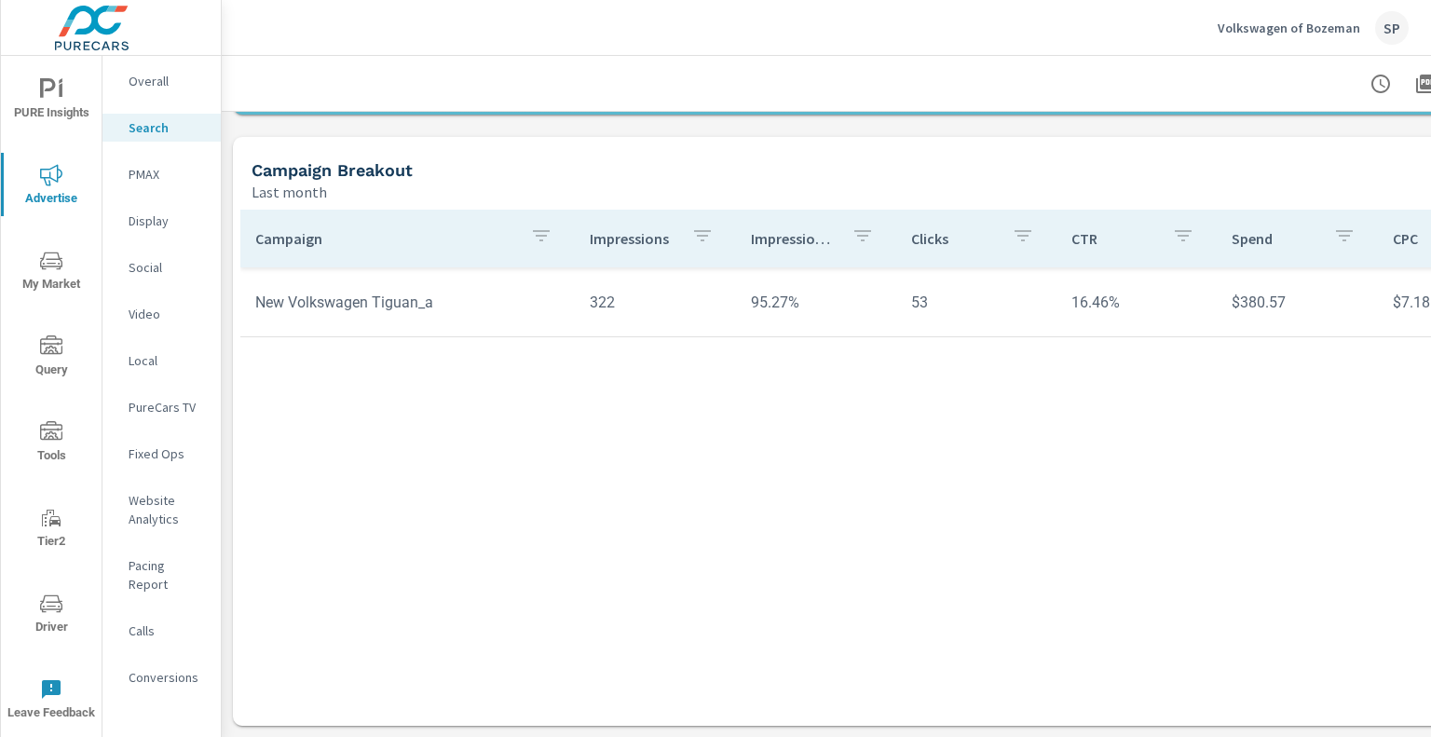
click at [169, 85] on p "Overall" at bounding box center [167, 81] width 77 height 19
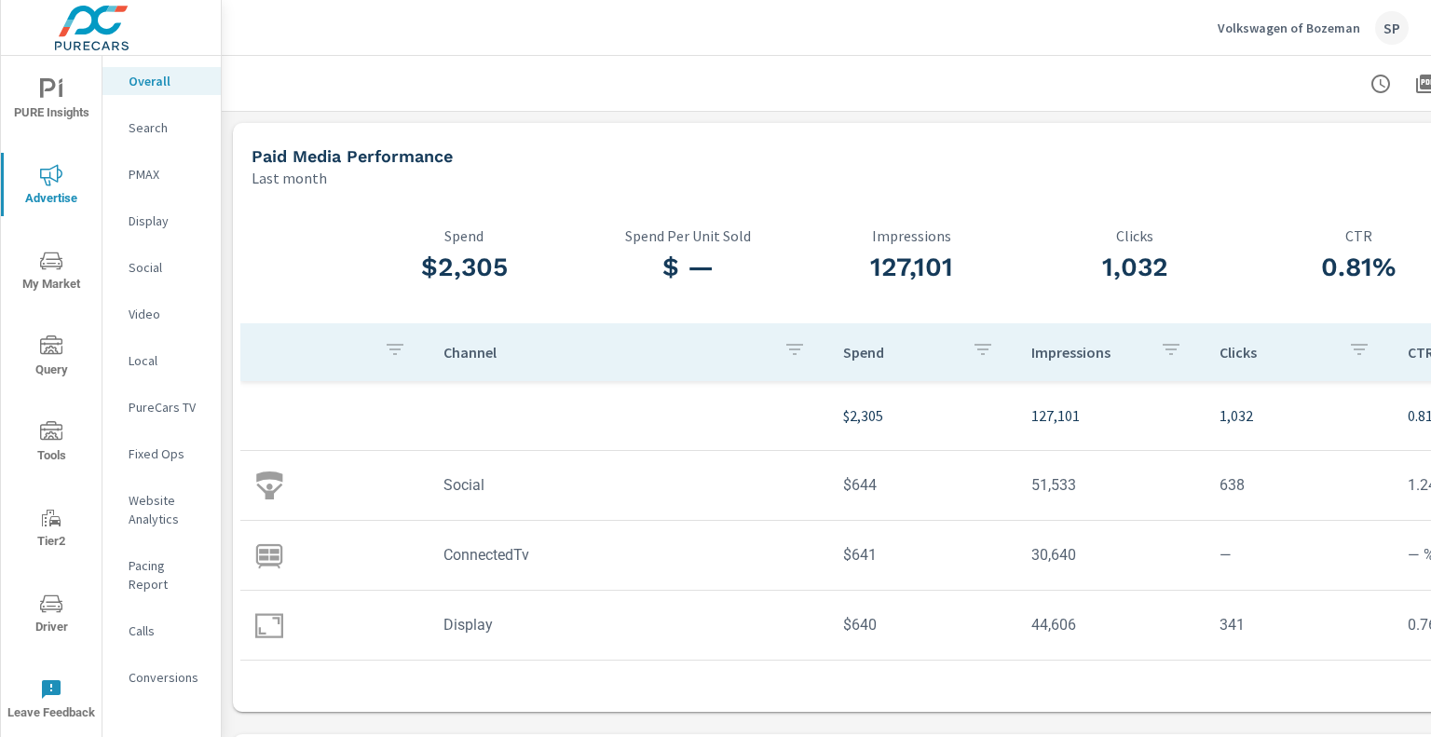
scroll to position [55, 0]
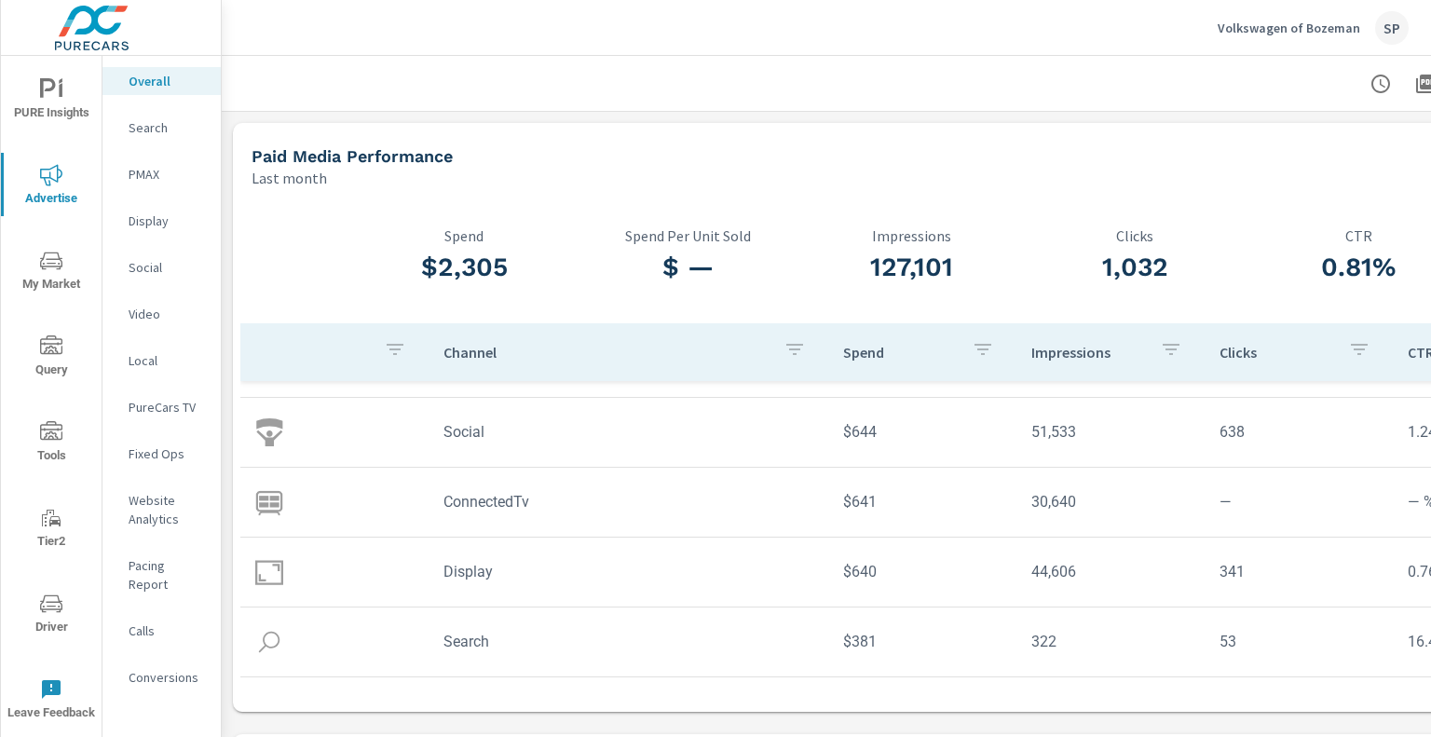
click at [868, 499] on td "$641" at bounding box center [922, 502] width 188 height 48
click at [495, 502] on td "ConnectedTv" at bounding box center [629, 502] width 400 height 48
click at [829, 510] on td "$641" at bounding box center [922, 502] width 188 height 48
click at [846, 502] on td "$641" at bounding box center [922, 502] width 188 height 48
click at [502, 513] on td "ConnectedTv" at bounding box center [629, 502] width 400 height 48
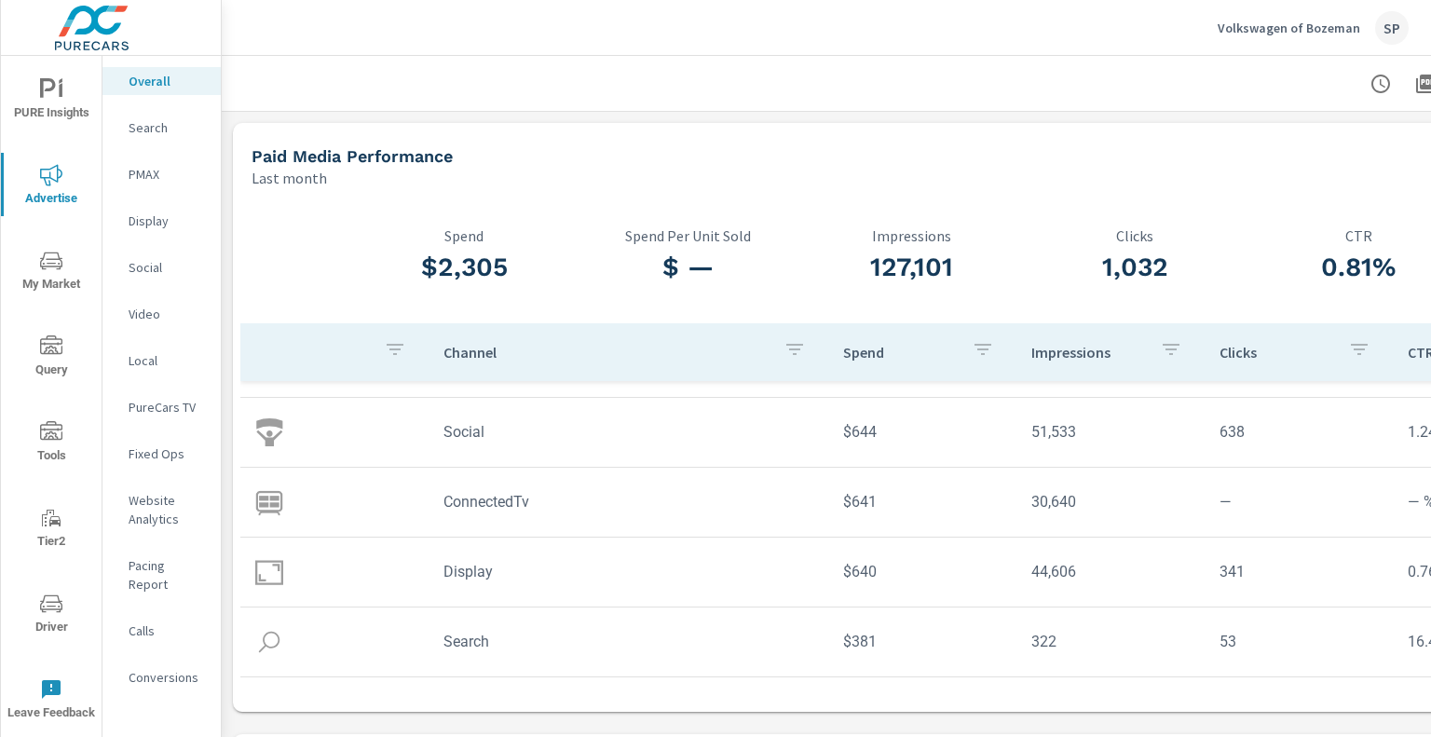
click at [160, 406] on p "PureCars TV" at bounding box center [167, 407] width 77 height 19
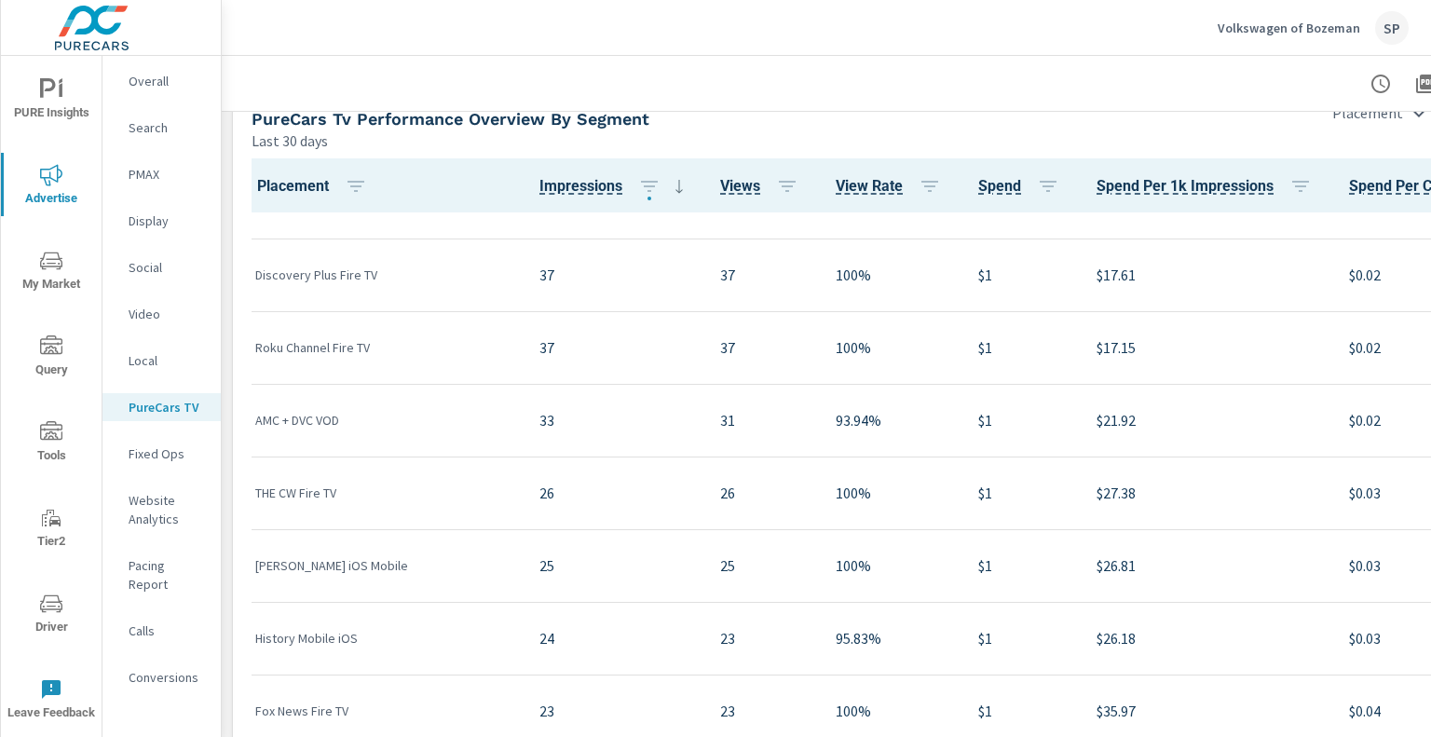
scroll to position [4155, 0]
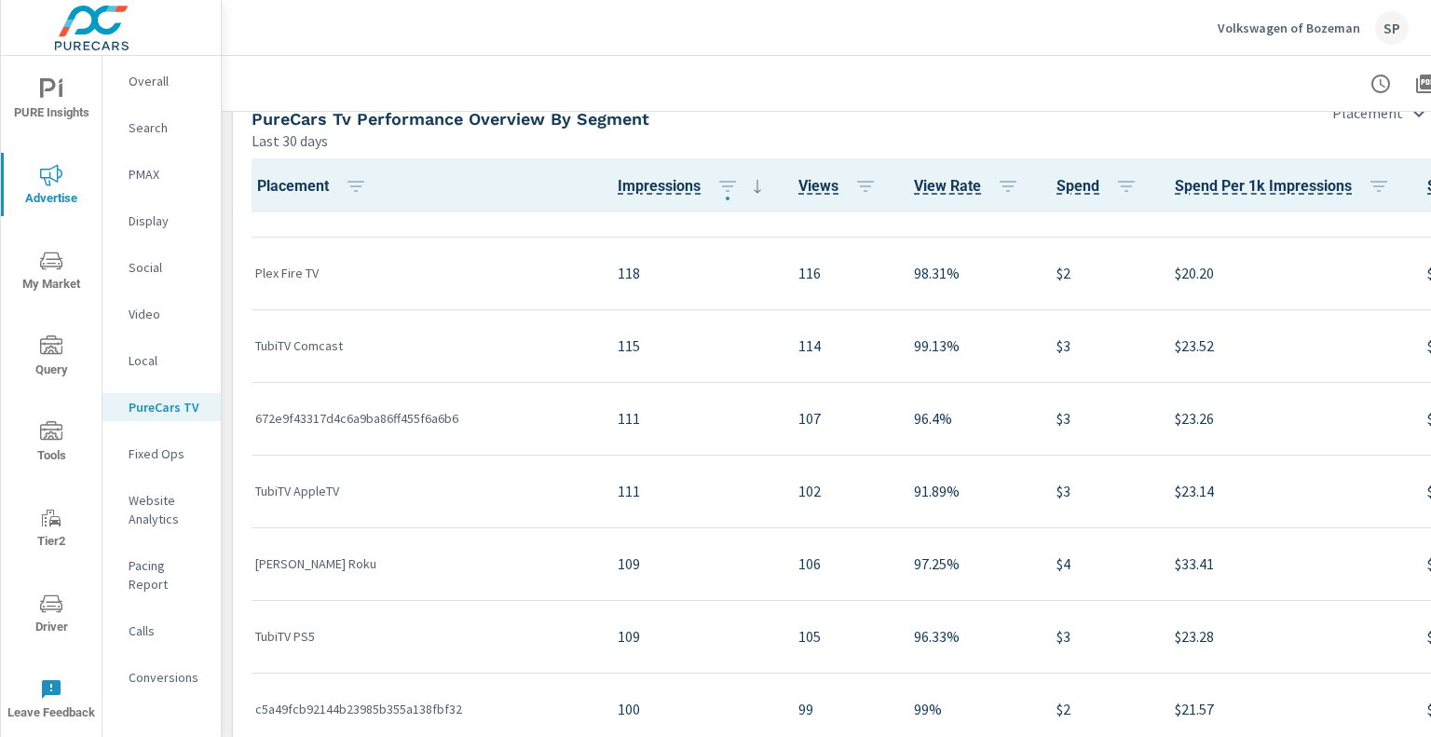
scroll to position [225, 0]
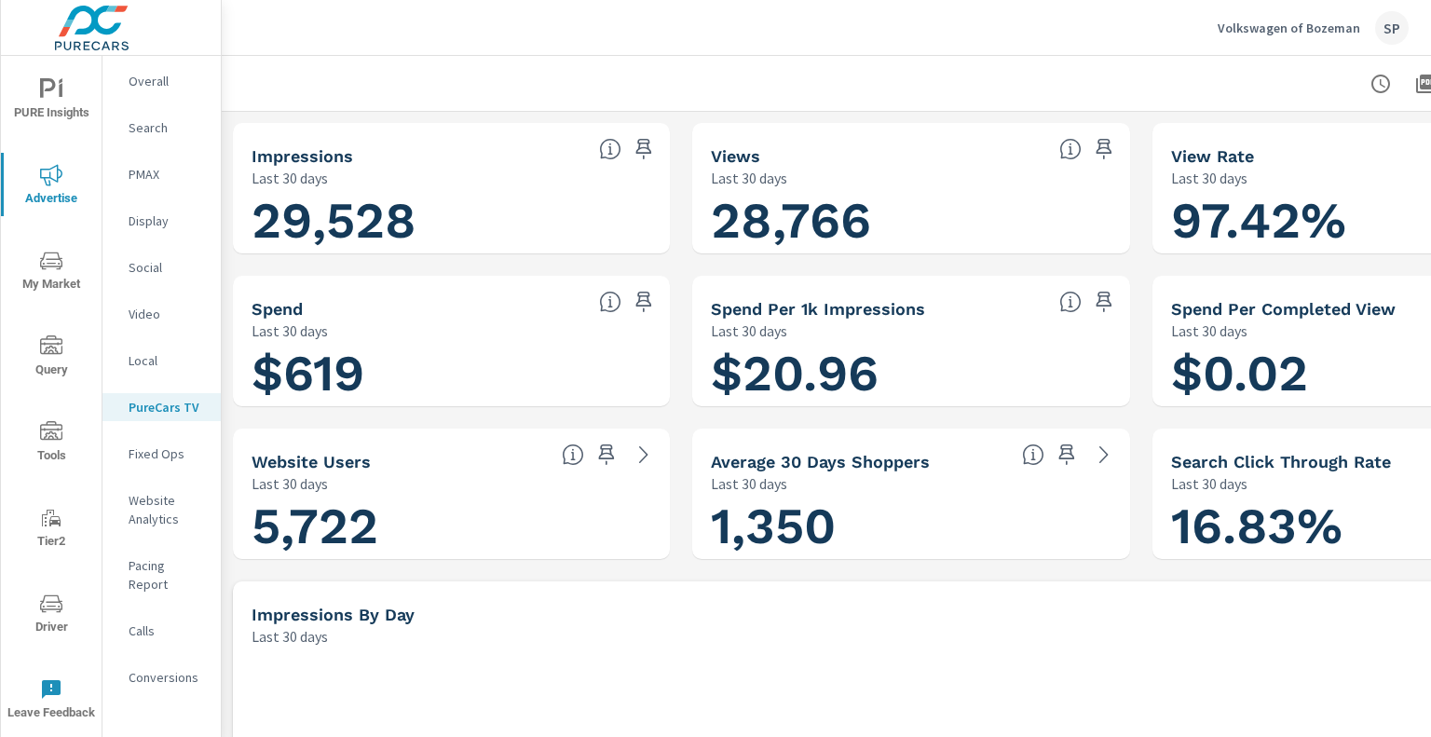
click at [431, 373] on h1 "$619" at bounding box center [452, 373] width 400 height 63
click at [326, 367] on h1 "$619" at bounding box center [452, 373] width 400 height 63
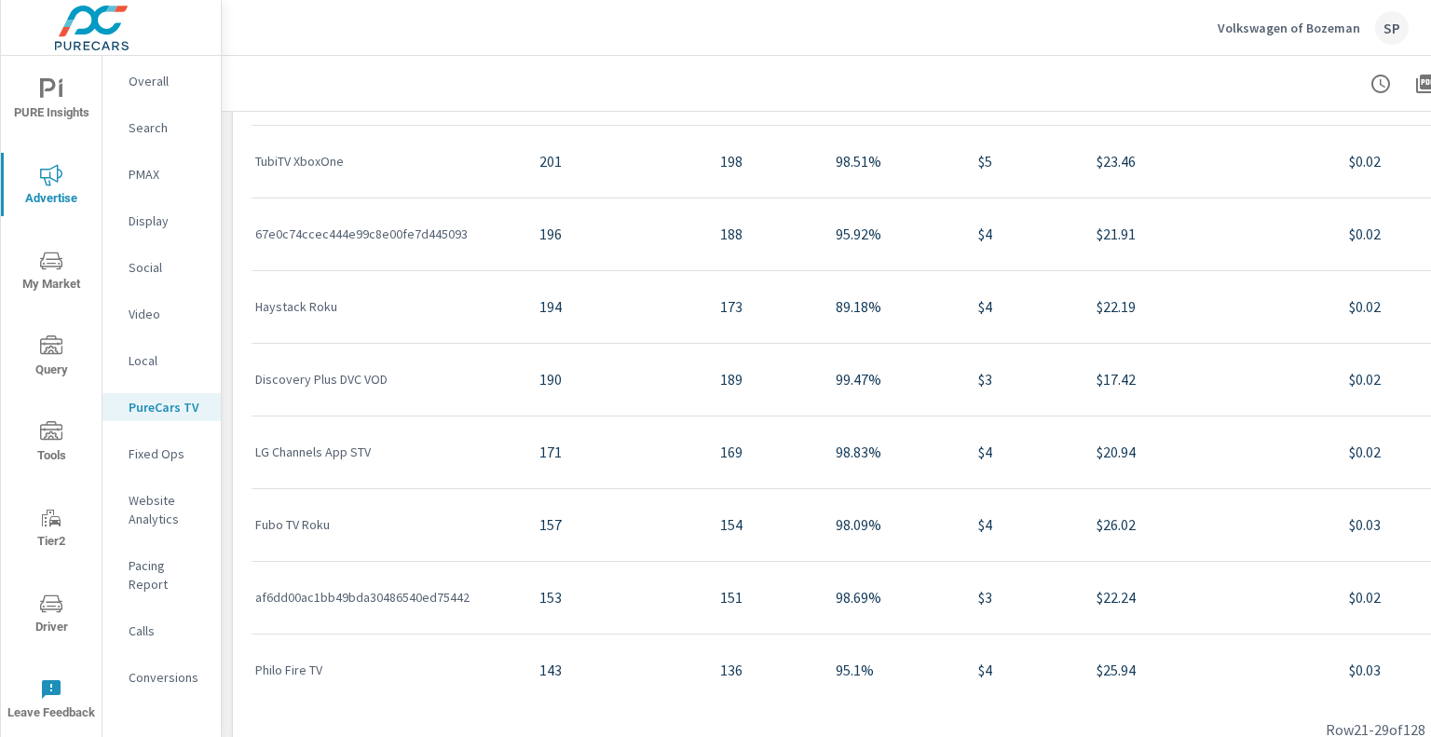
scroll to position [2598, 0]
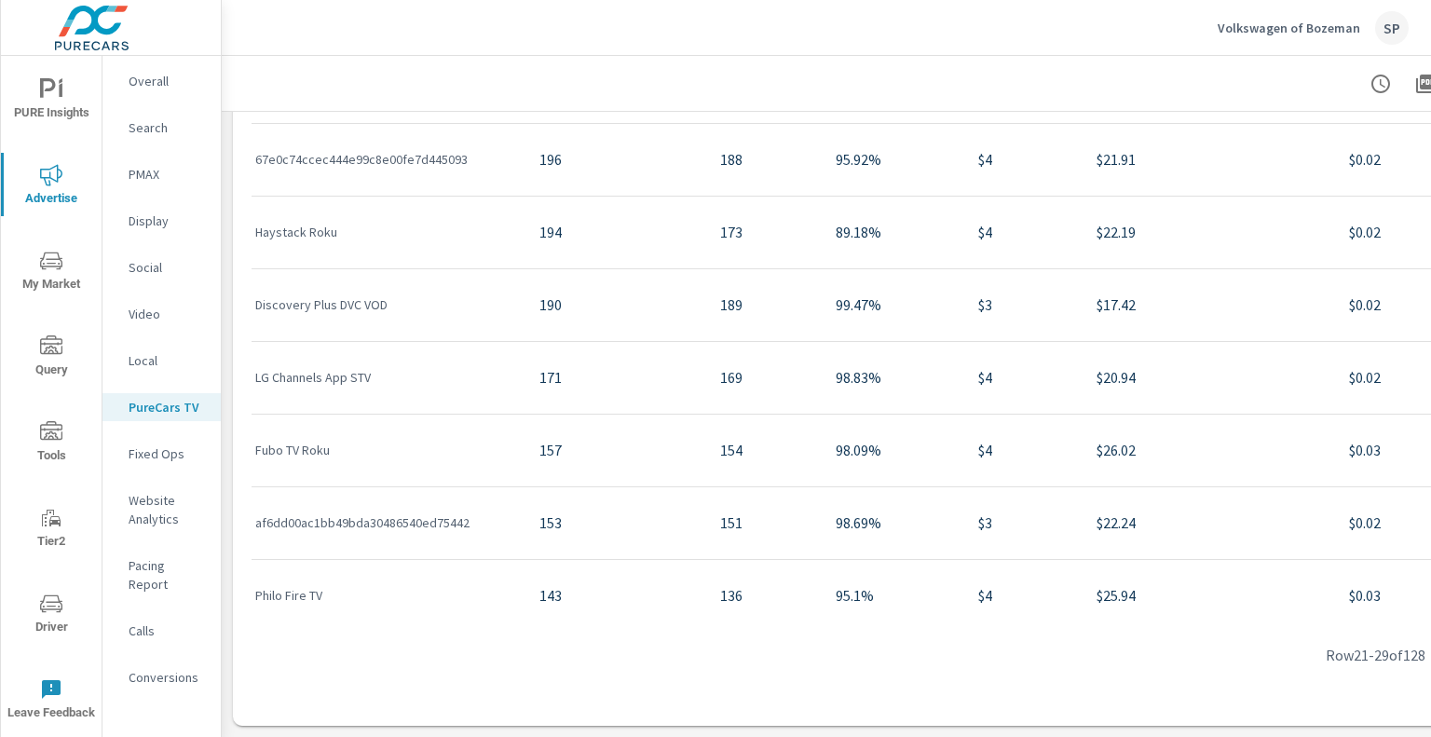
click at [166, 76] on p "Overall" at bounding box center [167, 81] width 77 height 19
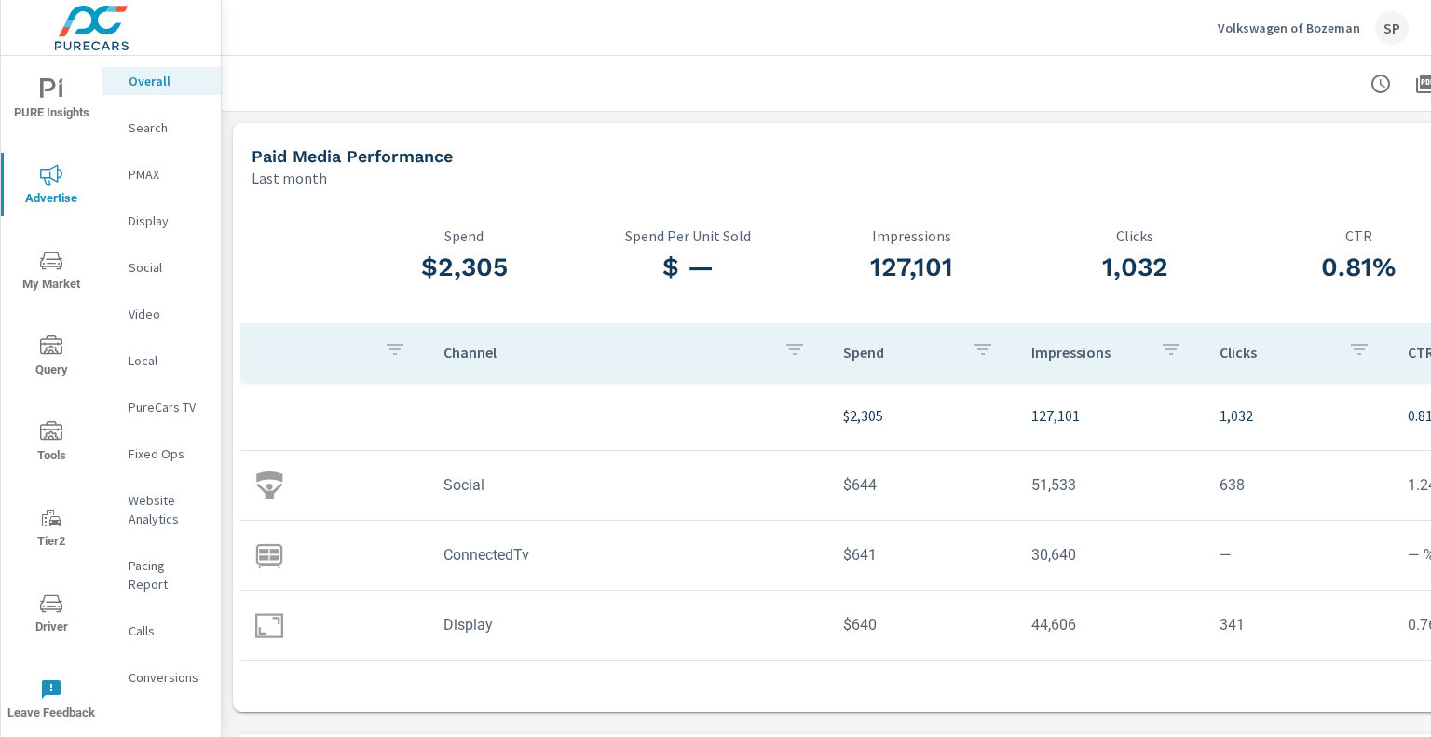
click at [453, 486] on td "Social" at bounding box center [629, 485] width 400 height 48
click at [487, 562] on td "ConnectedTv" at bounding box center [629, 555] width 400 height 48
drag, startPoint x: 260, startPoint y: 563, endPoint x: 274, endPoint y: 560, distance: 14.3
click at [260, 563] on img at bounding box center [269, 555] width 28 height 28
click at [518, 551] on td "ConnectedTv" at bounding box center [629, 555] width 400 height 48
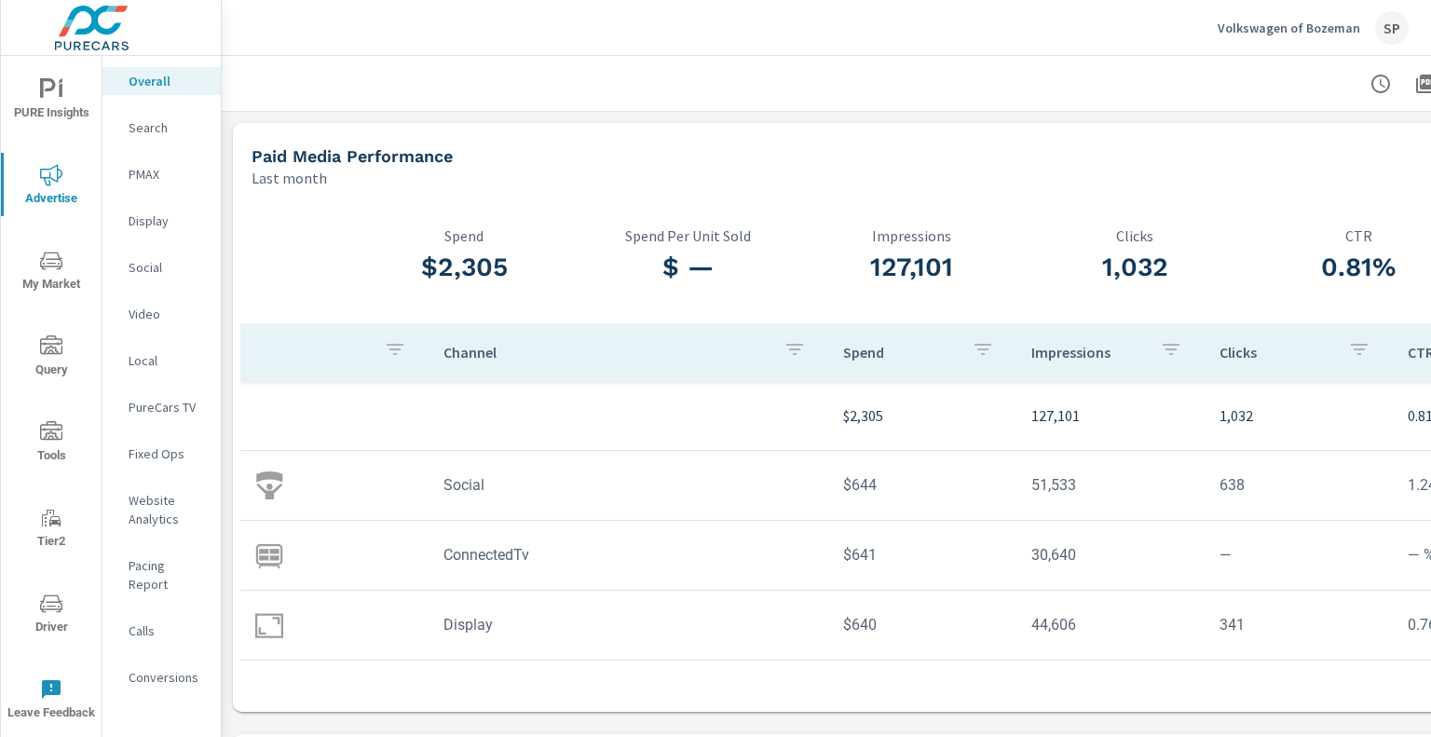
click at [852, 565] on td "$641" at bounding box center [922, 555] width 188 height 48
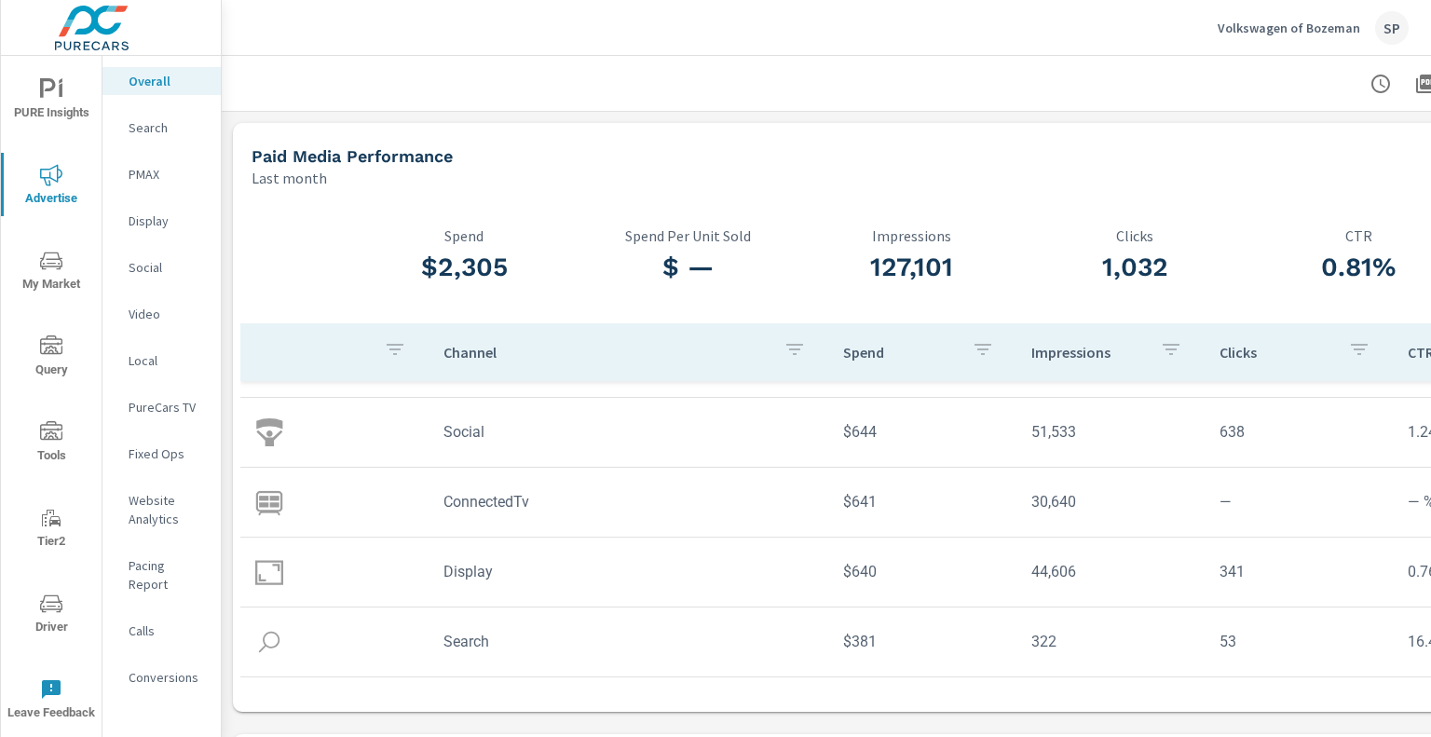
click at [425, 593] on td at bounding box center [334, 572] width 188 height 58
click at [149, 307] on p "Video" at bounding box center [167, 314] width 77 height 19
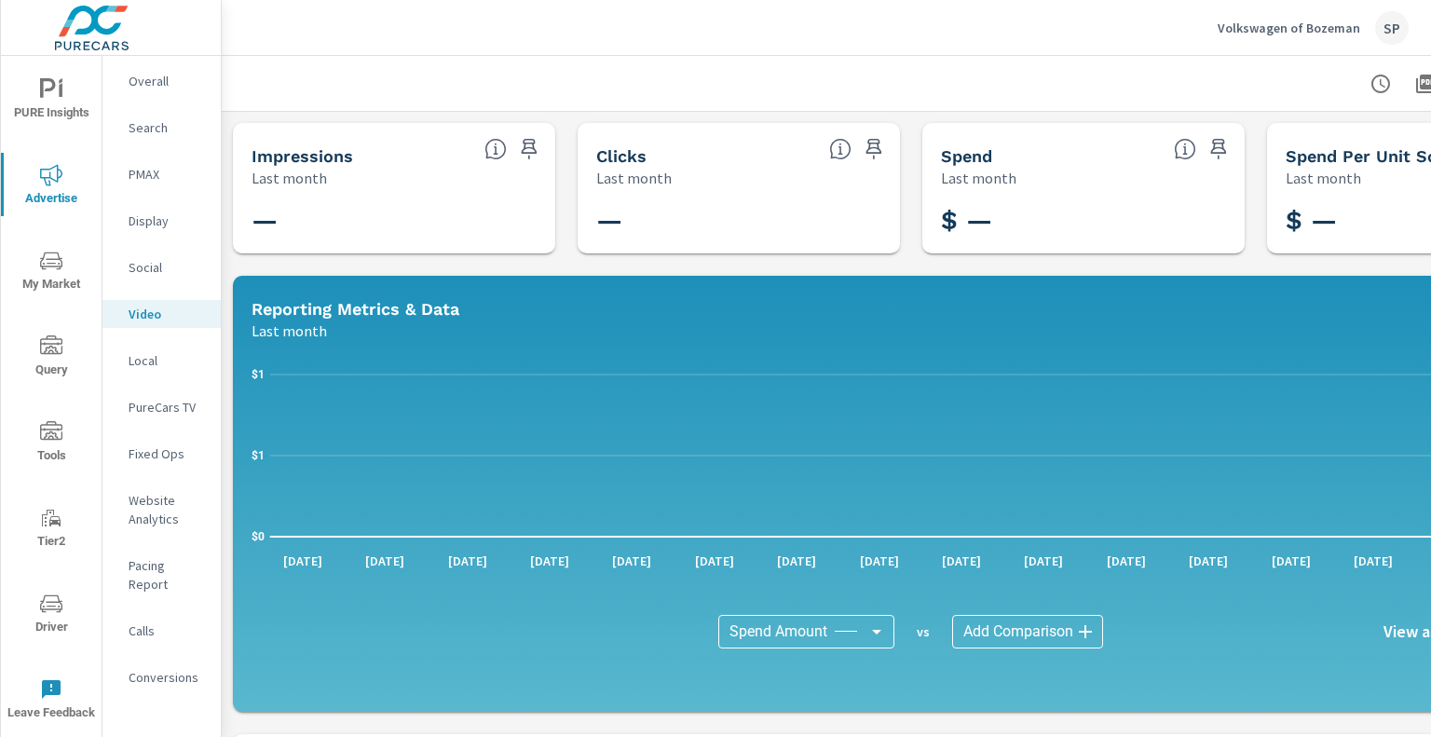
click at [175, 402] on p "PureCars TV" at bounding box center [167, 407] width 77 height 19
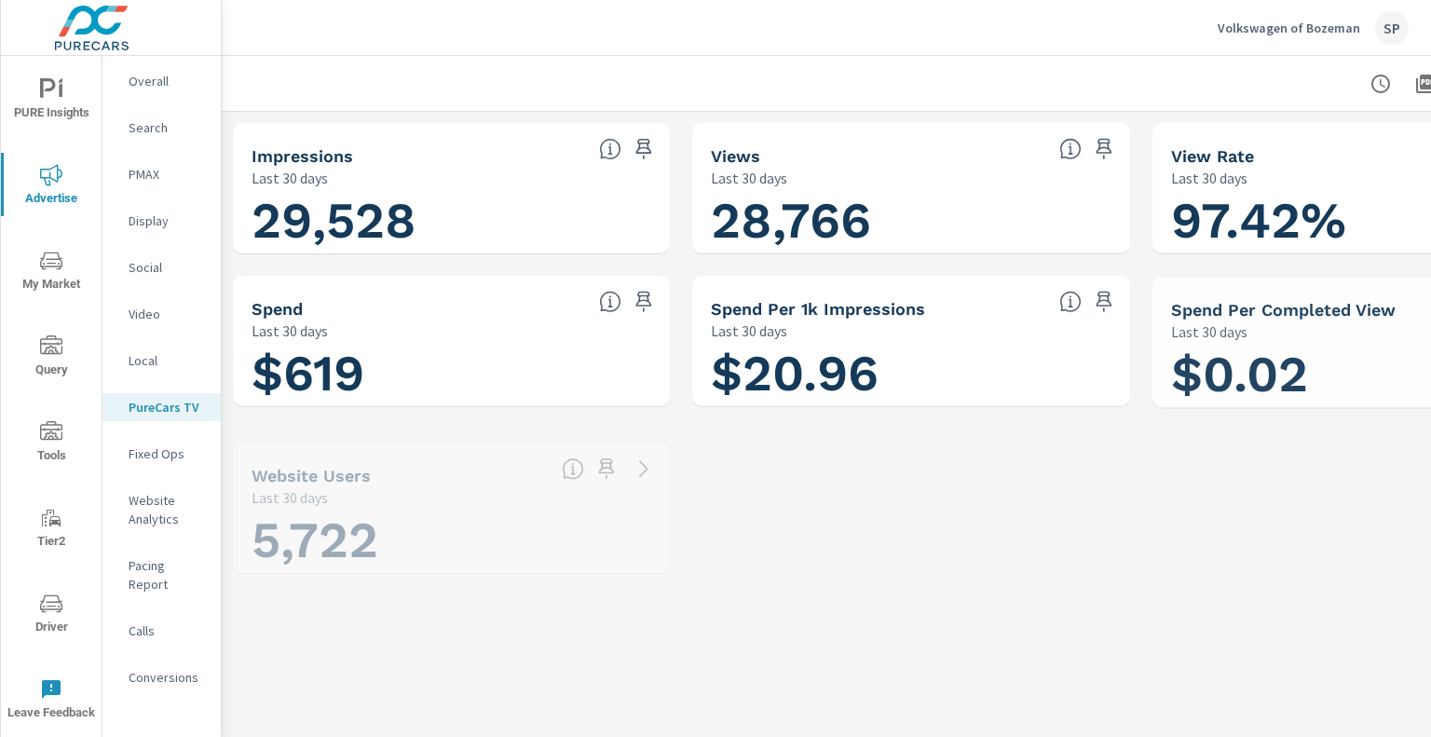
scroll to position [1508, 0]
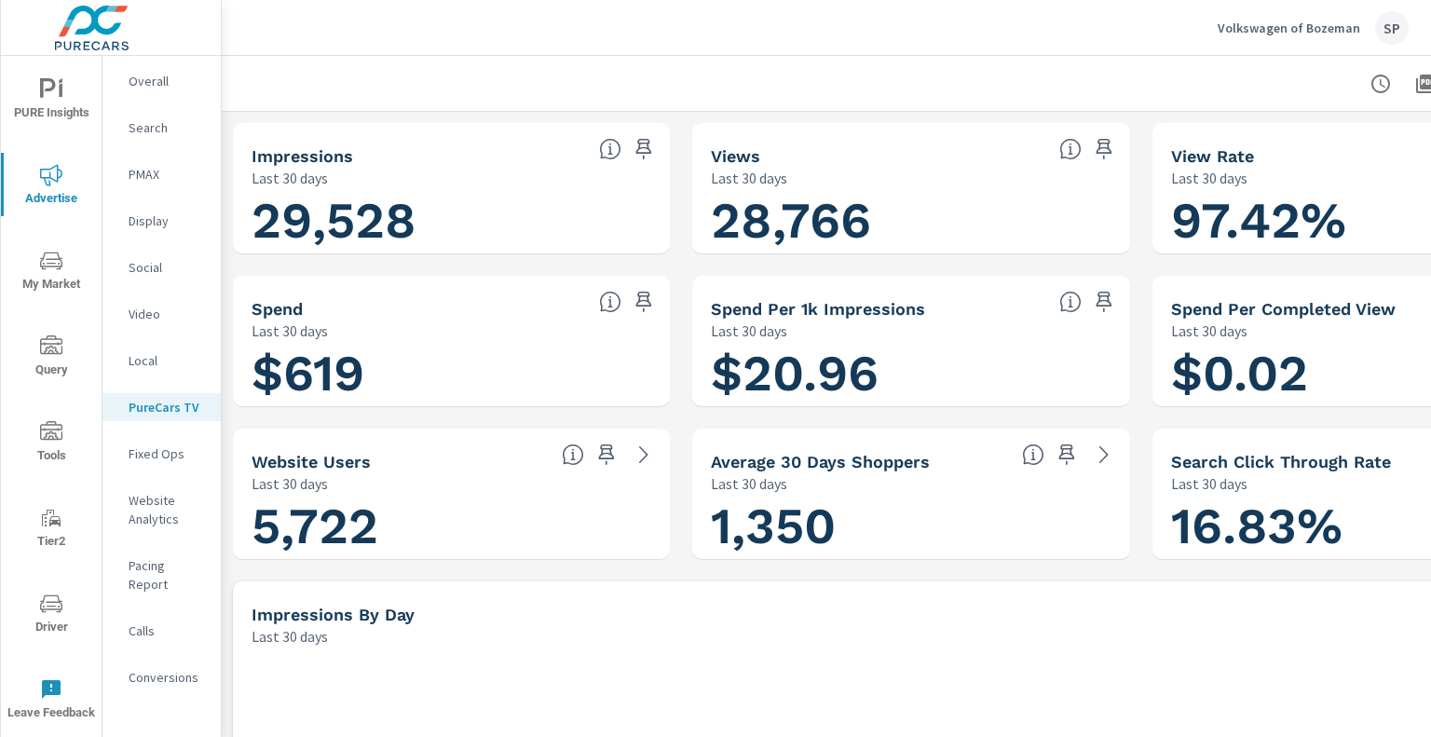
click at [418, 368] on h1 "$619" at bounding box center [452, 373] width 400 height 63
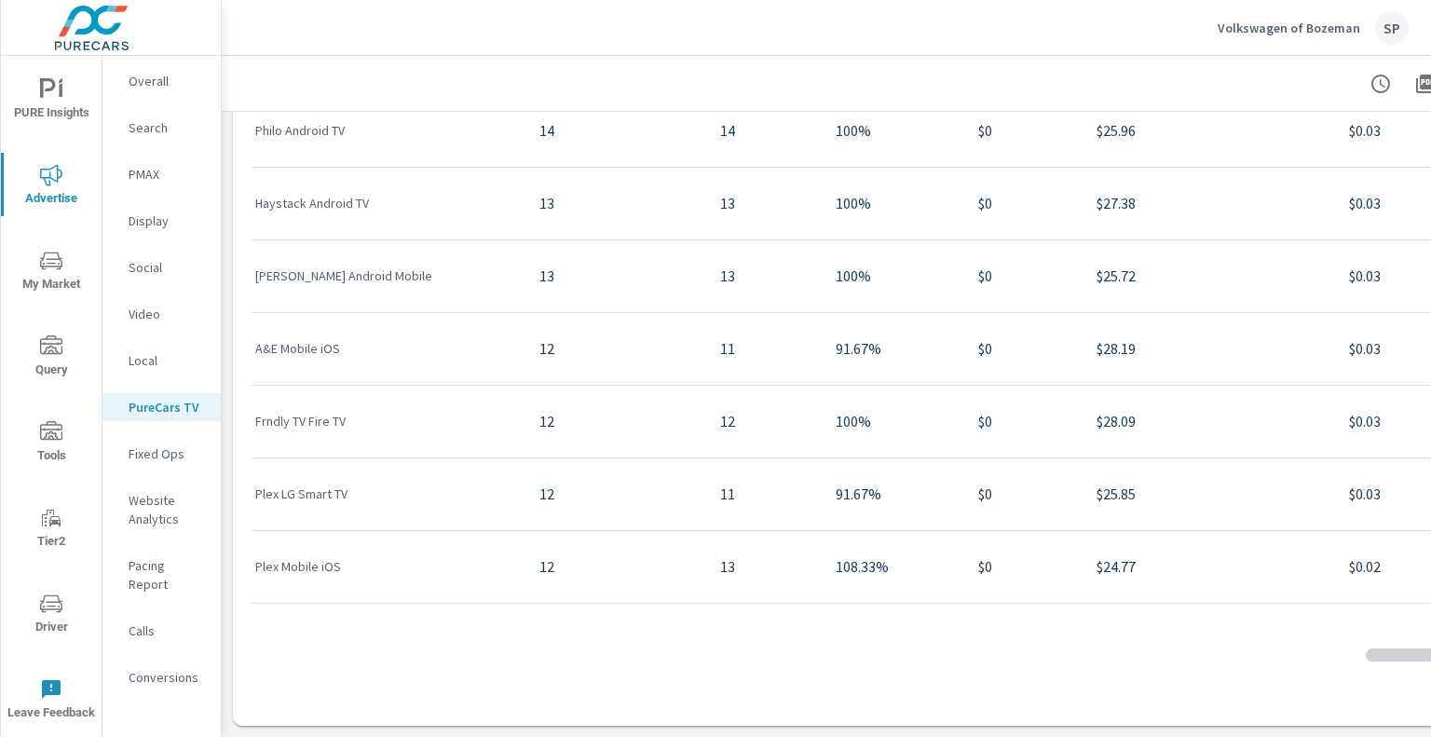
scroll to position [5165, 0]
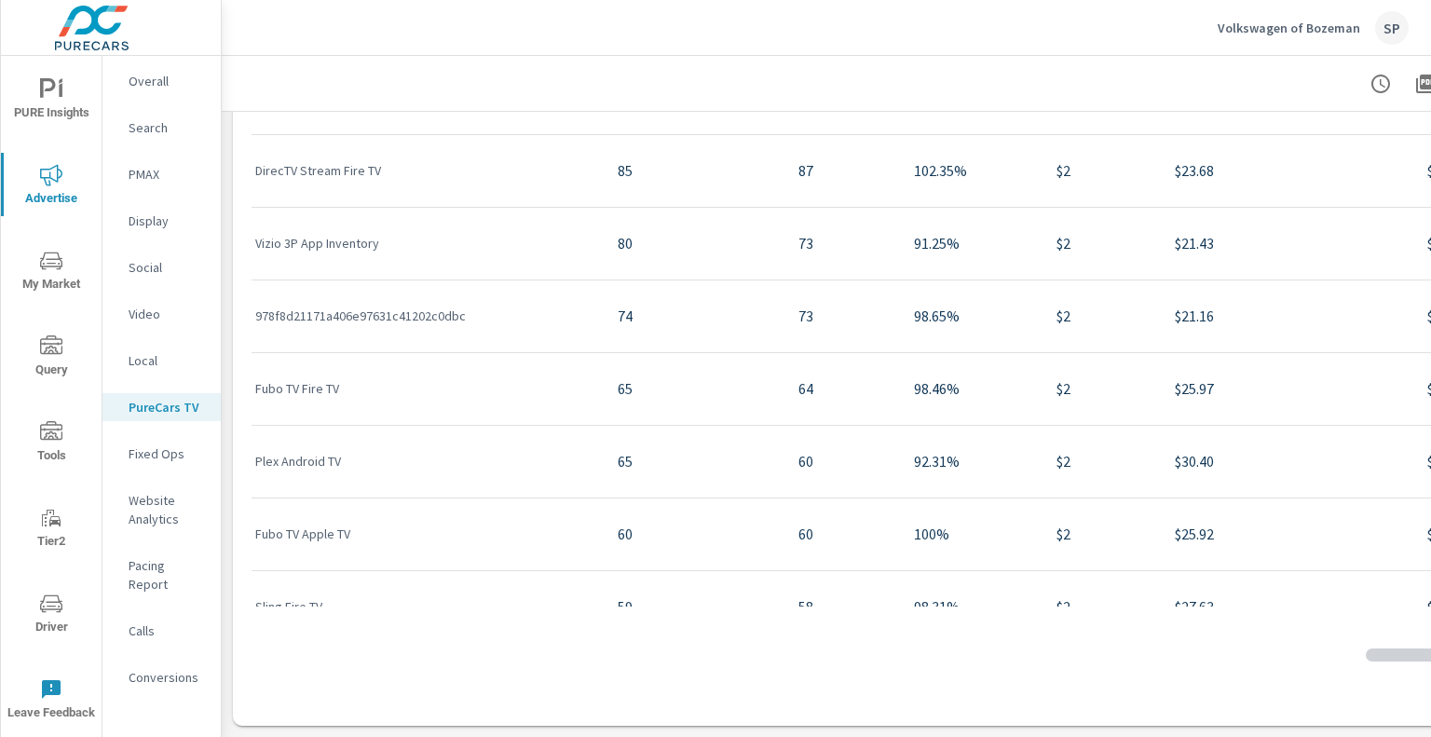
scroll to position [604, 0]
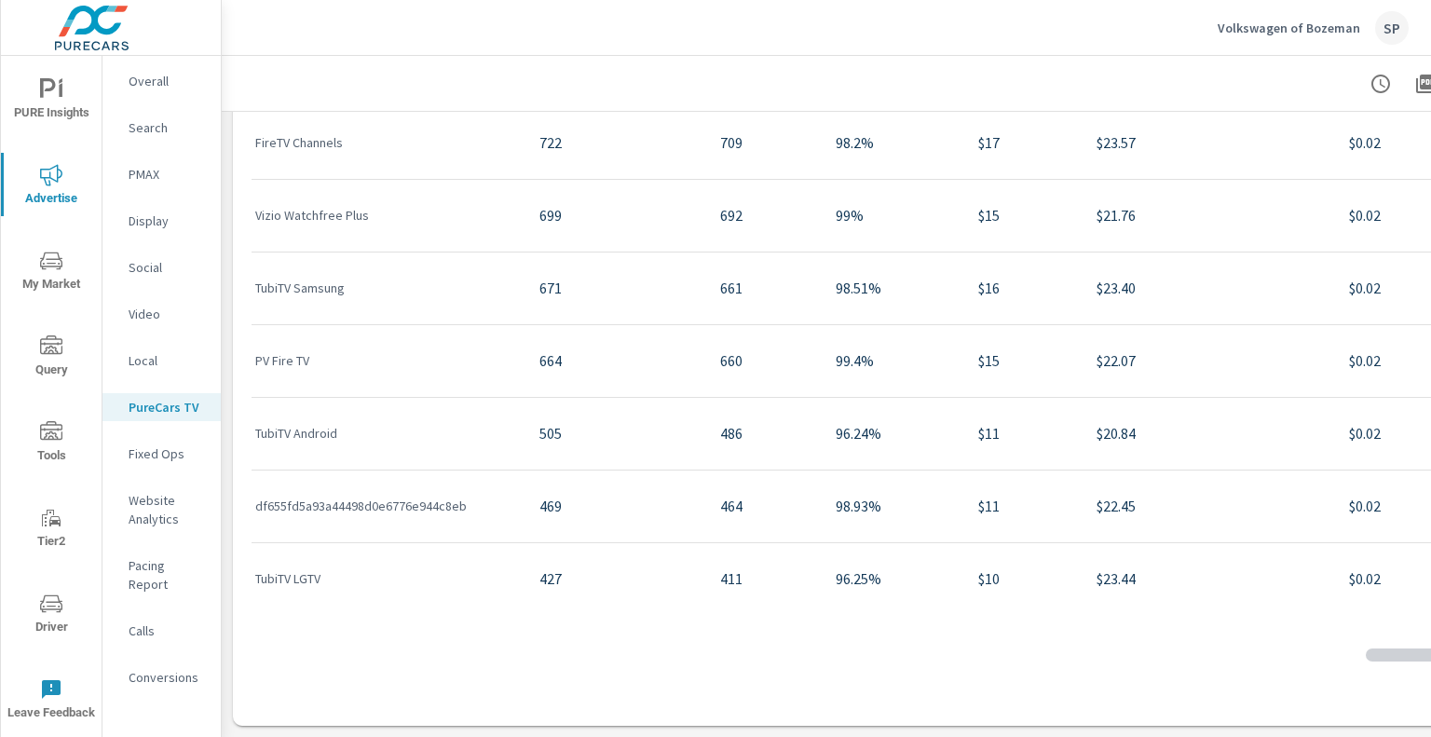
scroll to position [41, 0]
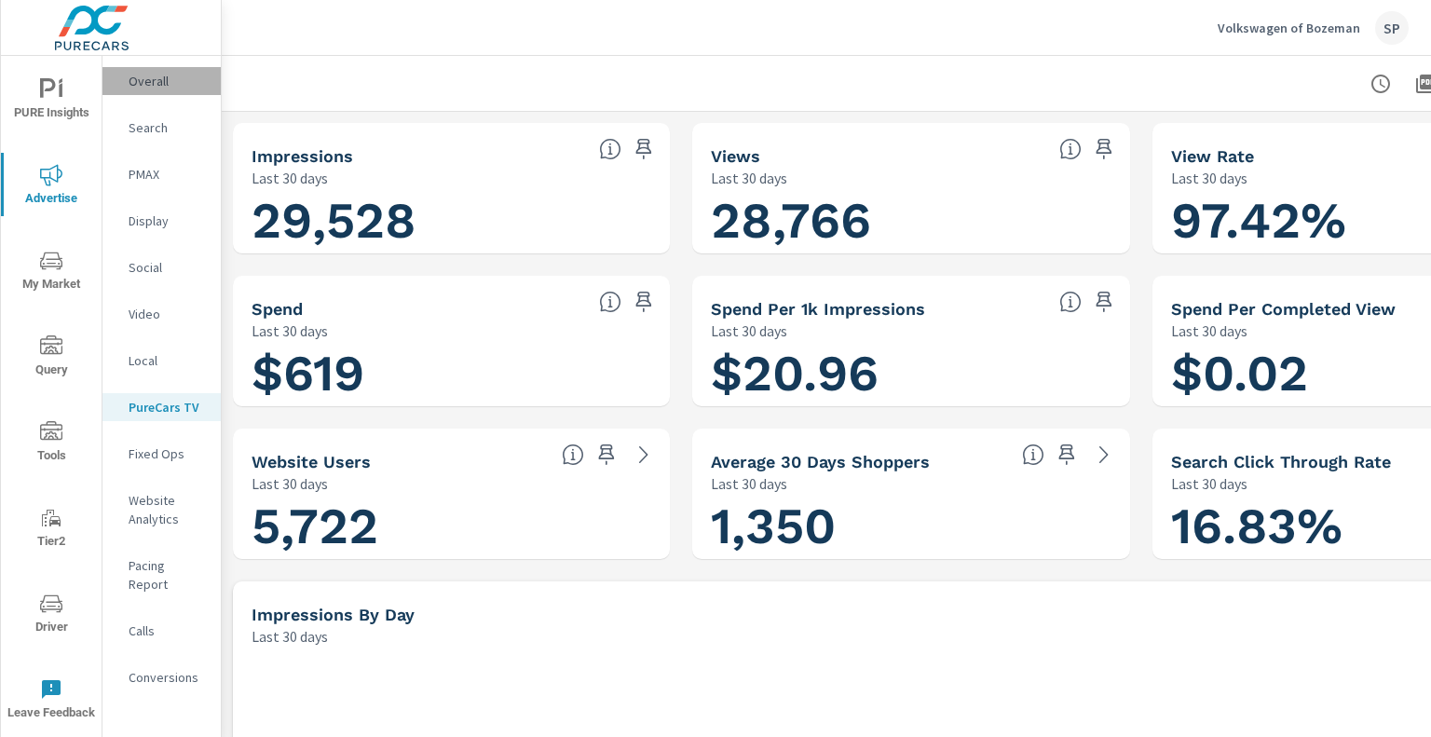
click at [142, 88] on p "Overall" at bounding box center [167, 81] width 77 height 19
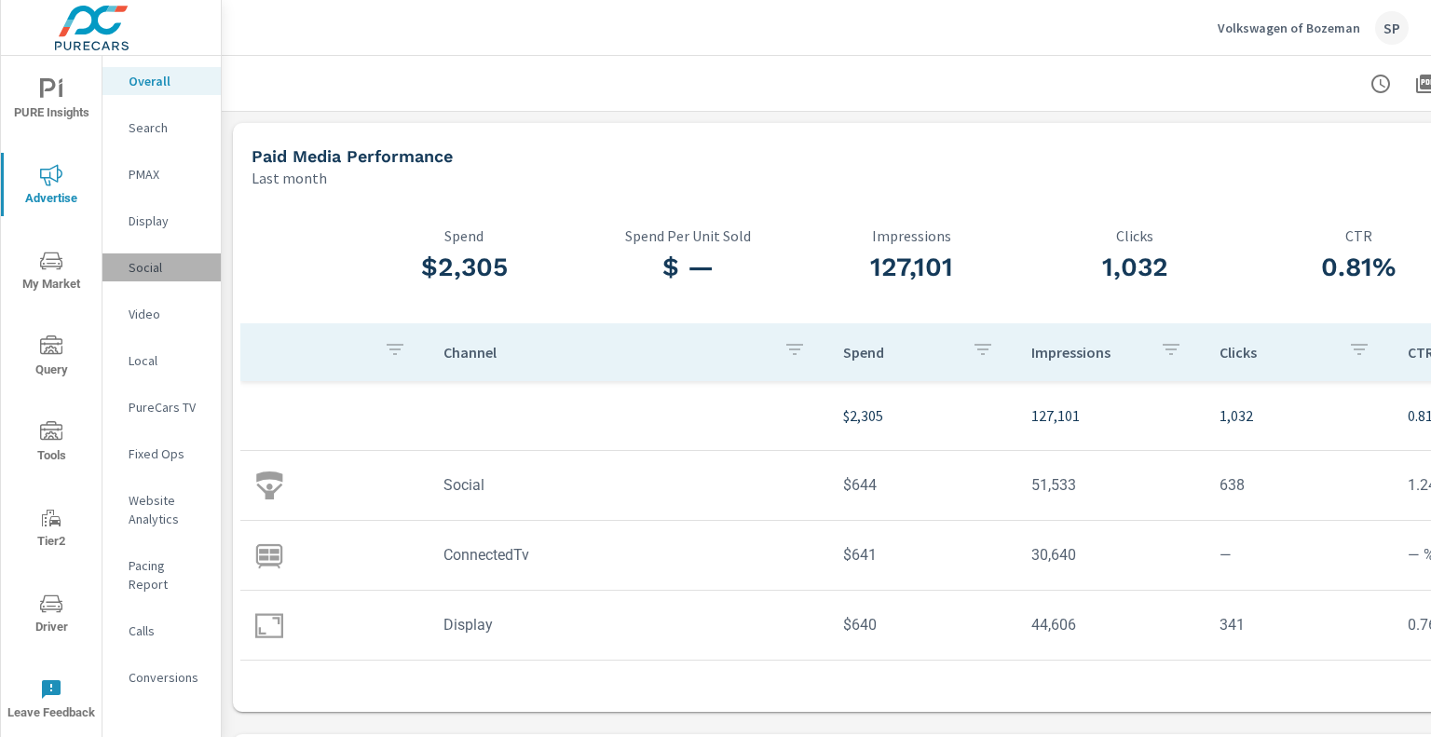
click at [153, 265] on p "Social" at bounding box center [167, 267] width 77 height 19
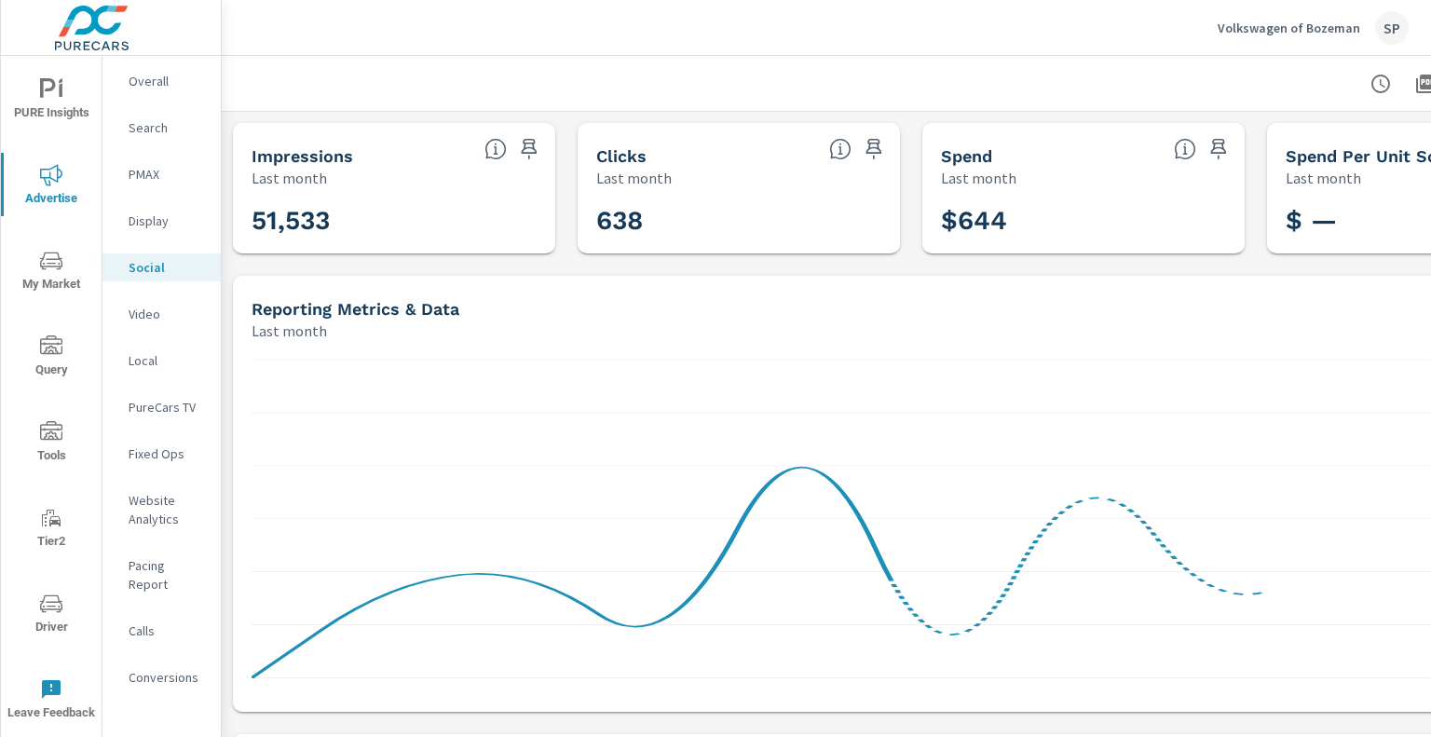
scroll to position [559, 0]
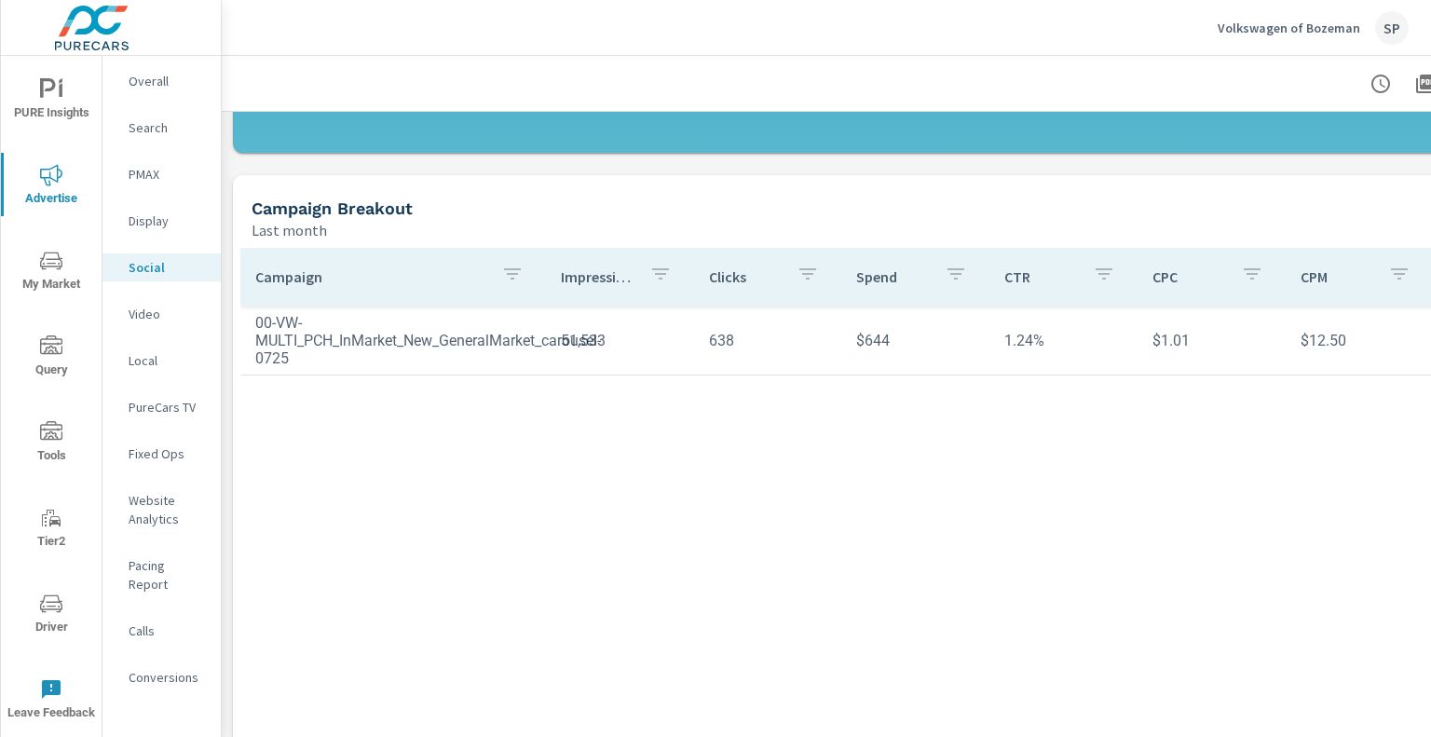
click at [174, 130] on p "Search" at bounding box center [167, 127] width 77 height 19
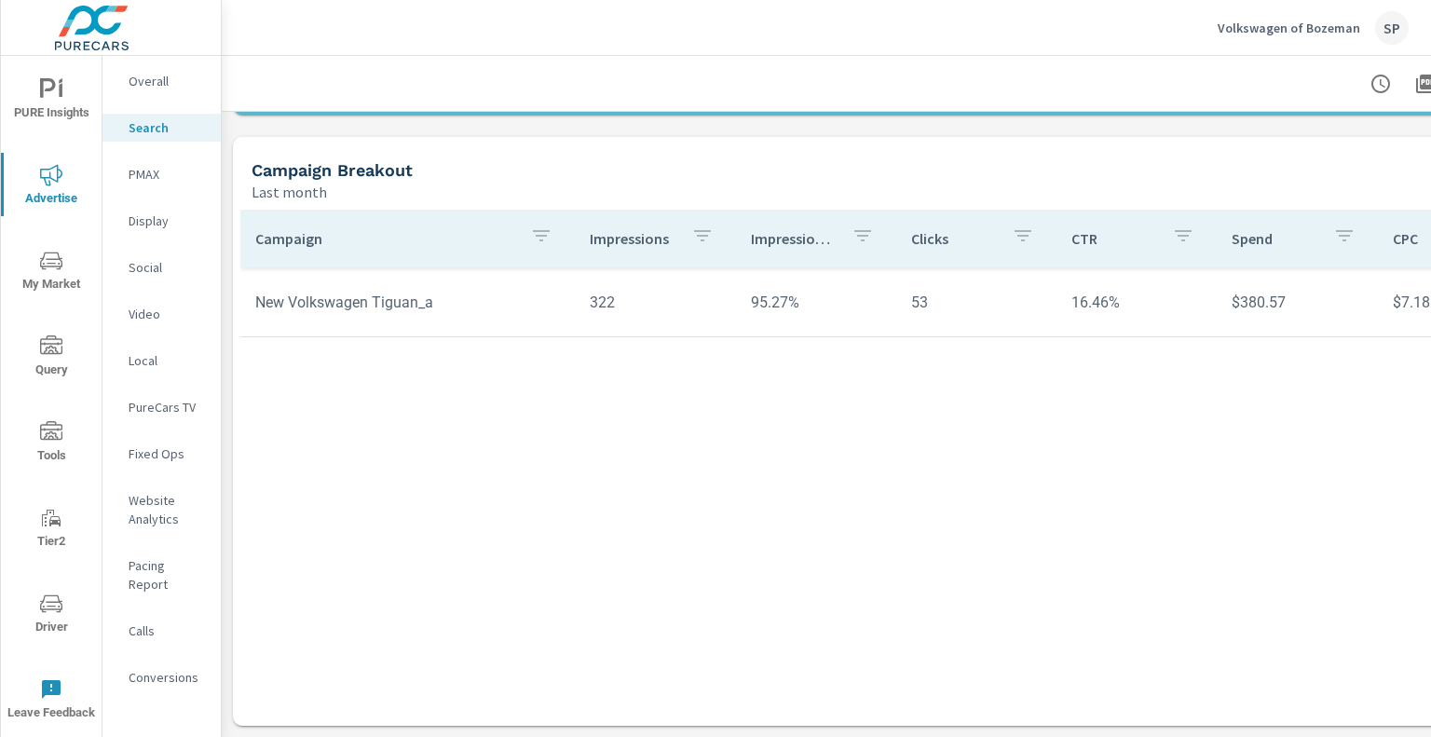
scroll to position [1376, 0]
click at [153, 404] on p "PureCars TV" at bounding box center [167, 407] width 77 height 19
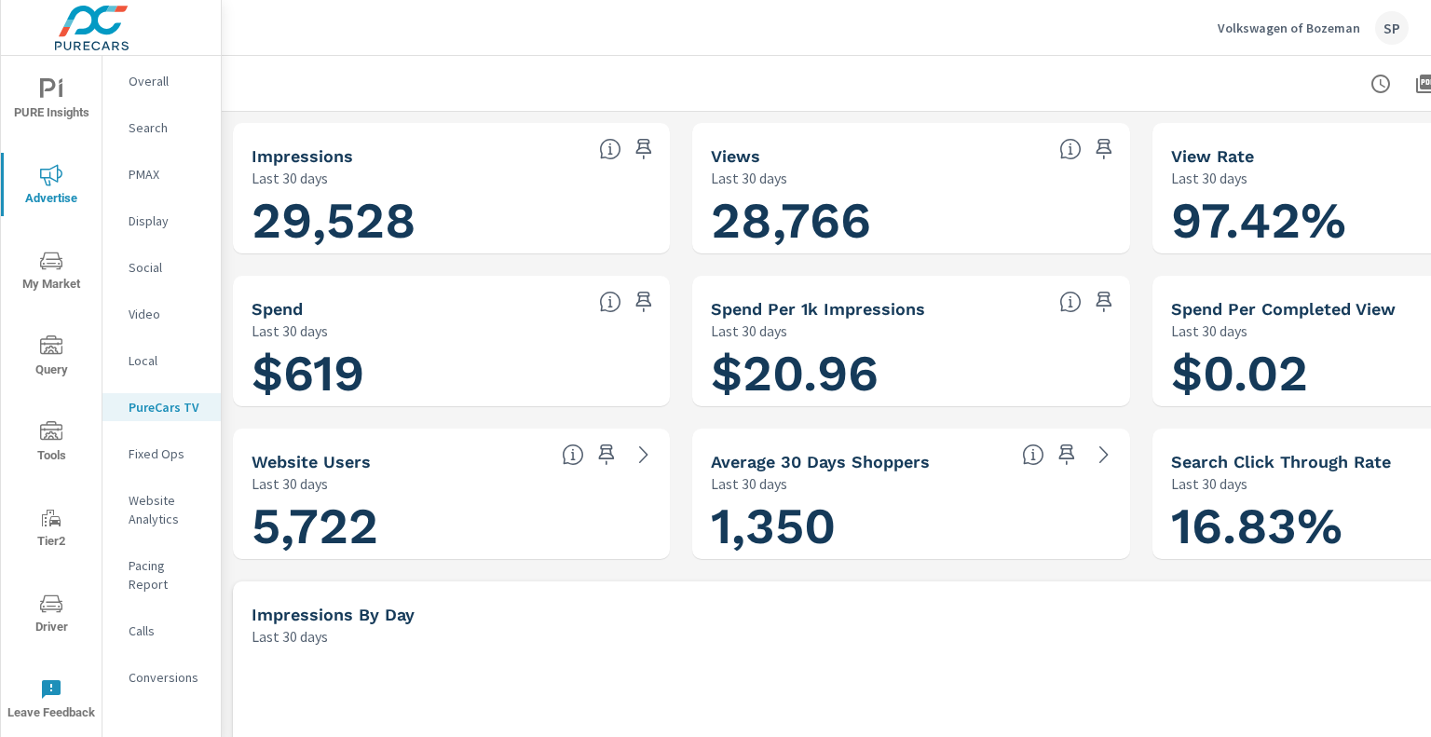
click at [171, 565] on p "Pacing Report" at bounding box center [167, 574] width 77 height 37
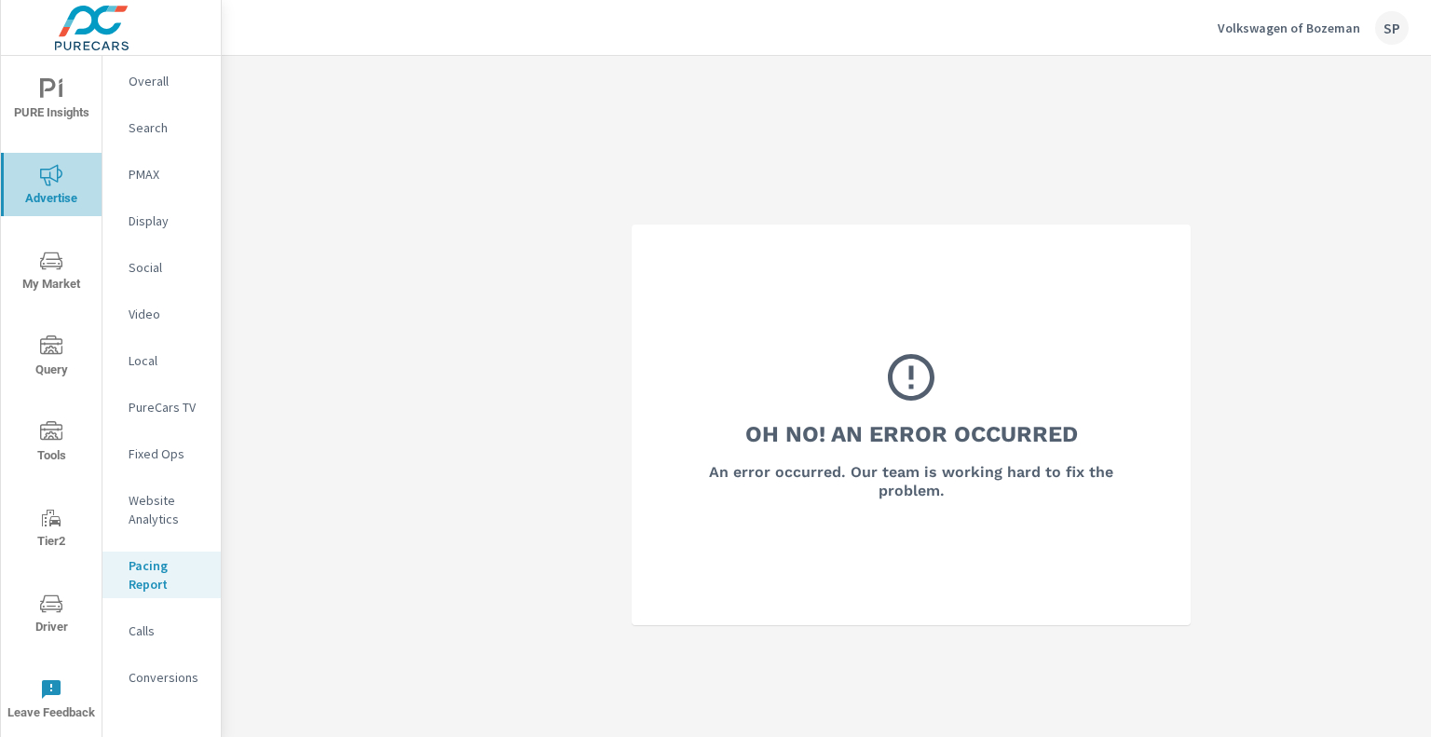
click at [40, 185] on icon "nav menu" at bounding box center [51, 175] width 22 height 22
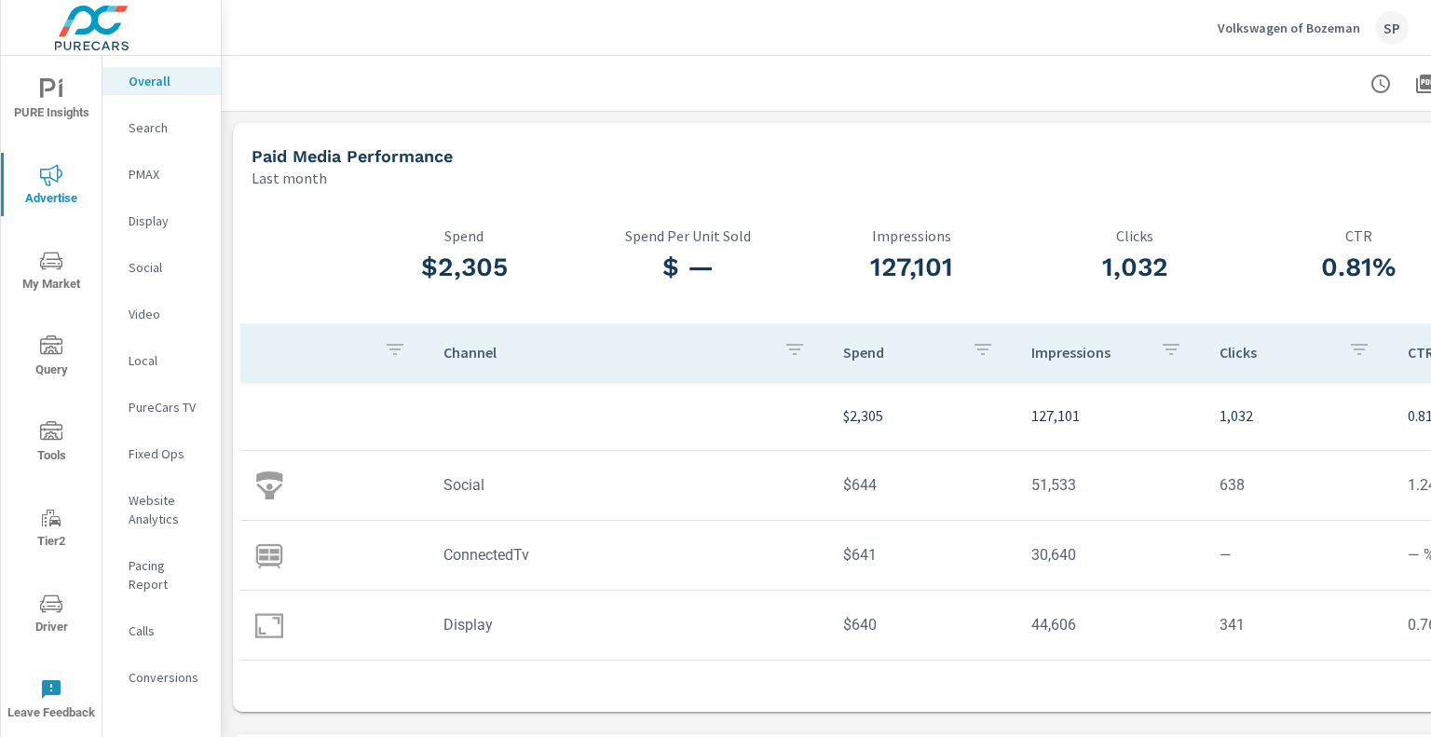
click at [64, 102] on span "PURE Insights" at bounding box center [51, 101] width 89 height 46
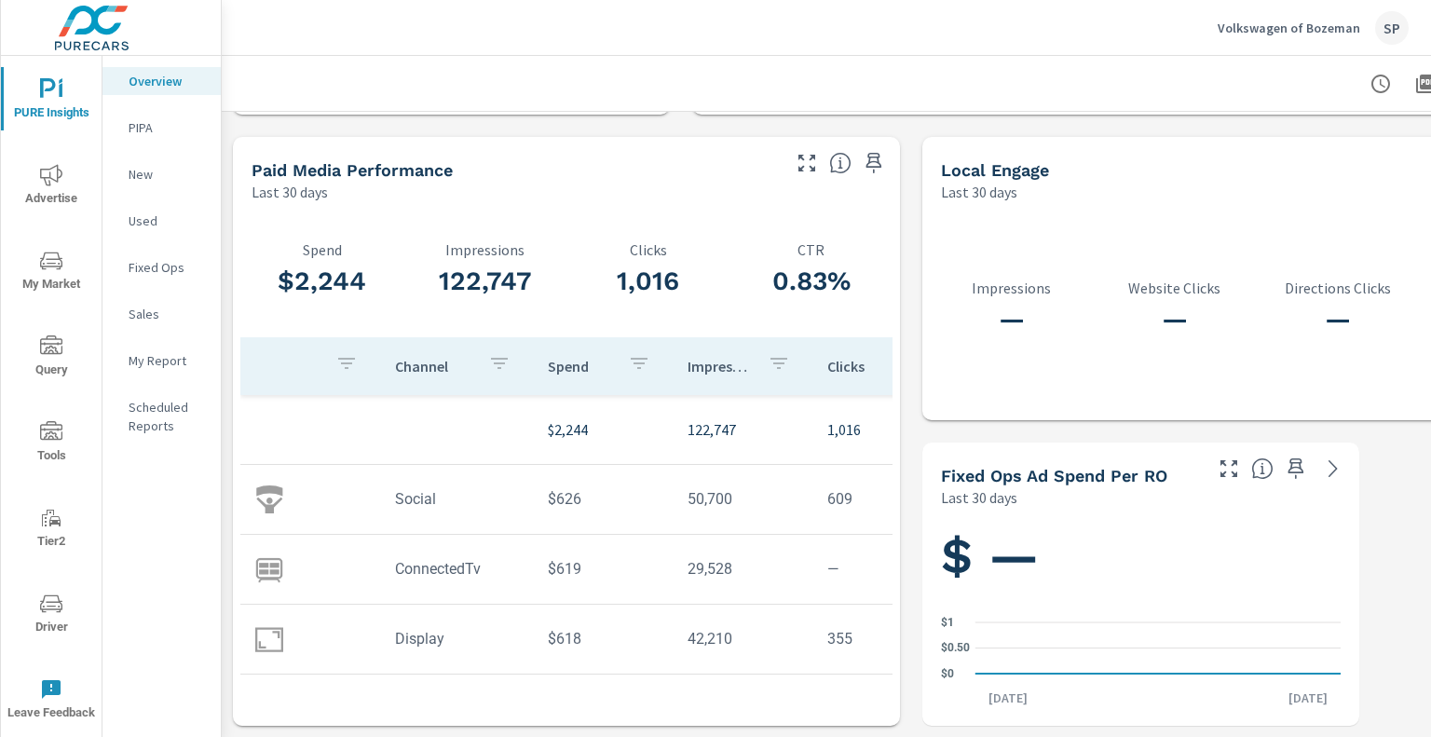
scroll to position [2445, 0]
click at [562, 553] on td "$619" at bounding box center [603, 569] width 140 height 48
